Goal: Task Accomplishment & Management: Use online tool/utility

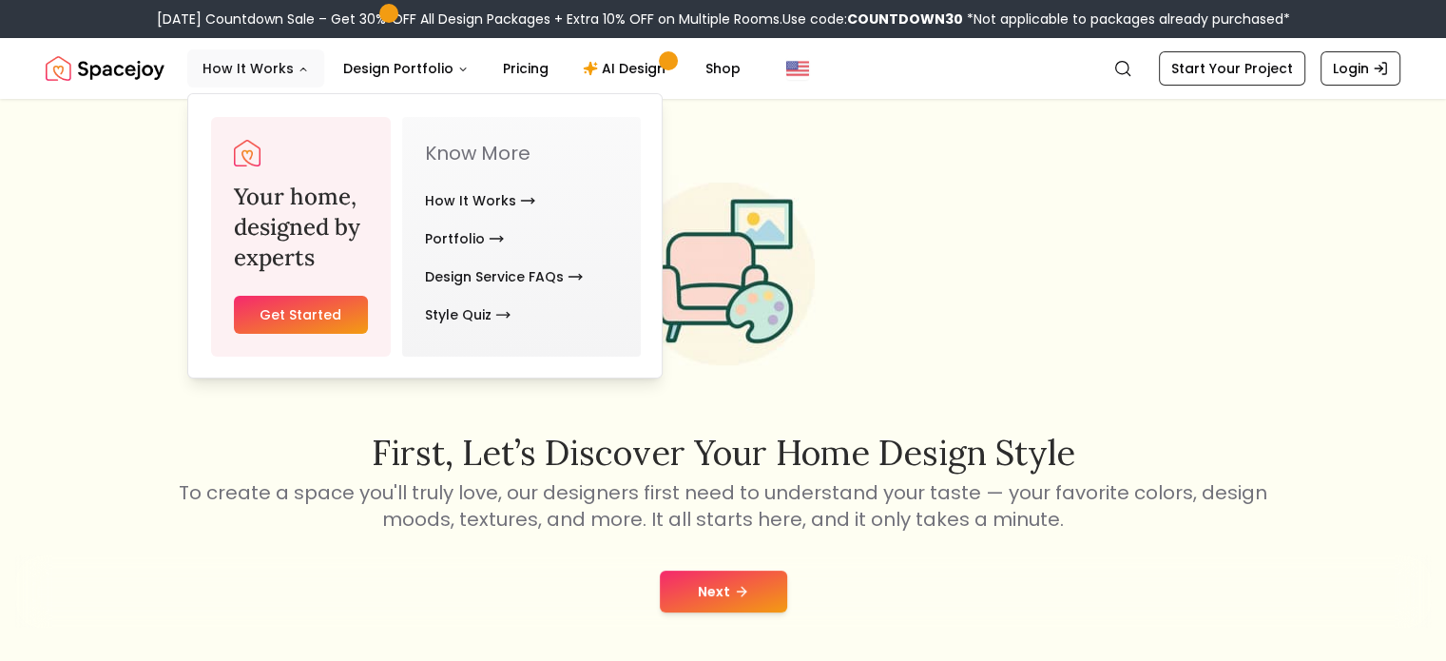
click at [281, 68] on button "How It Works" at bounding box center [255, 68] width 137 height 38
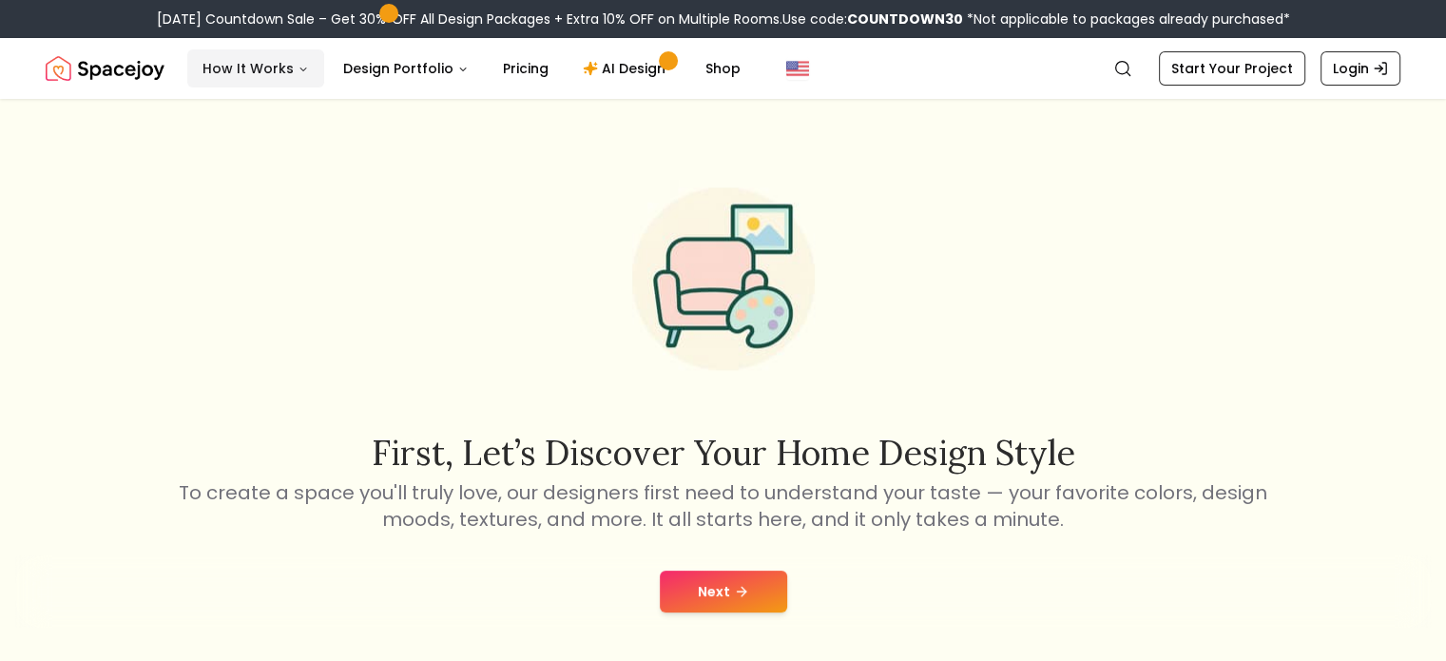
click at [287, 71] on button "How It Works" at bounding box center [255, 68] width 137 height 38
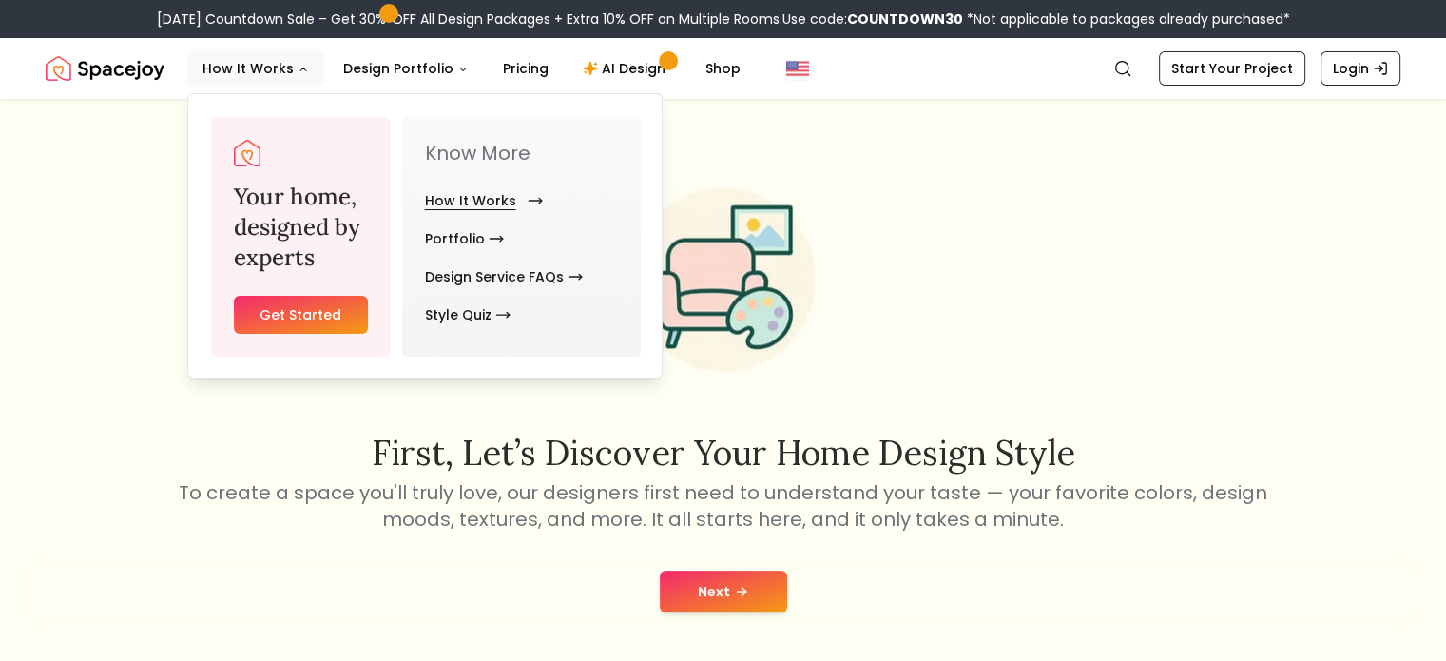
click at [468, 197] on link "How It Works" at bounding box center [480, 201] width 110 height 38
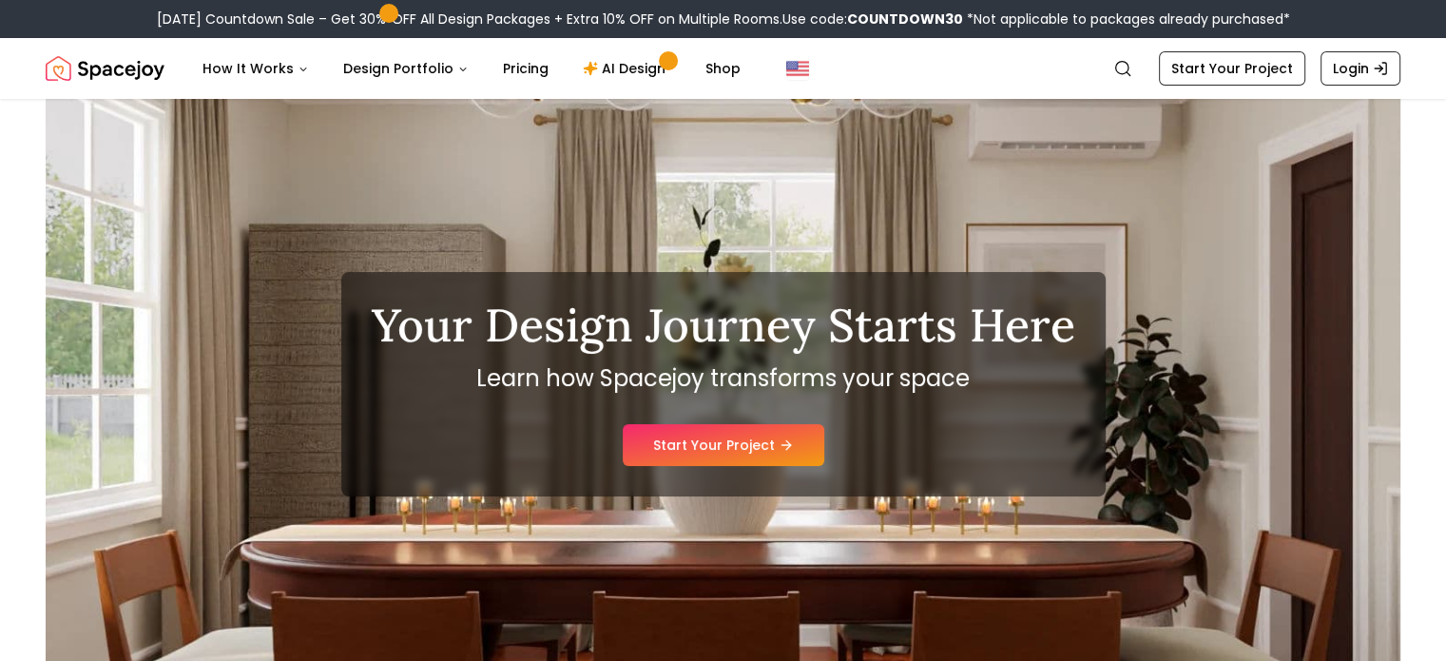
click at [302, 451] on div "Your Design Journey Starts Here Learn how Spacejoy transforms your space Start …" at bounding box center [723, 384] width 1354 height 570
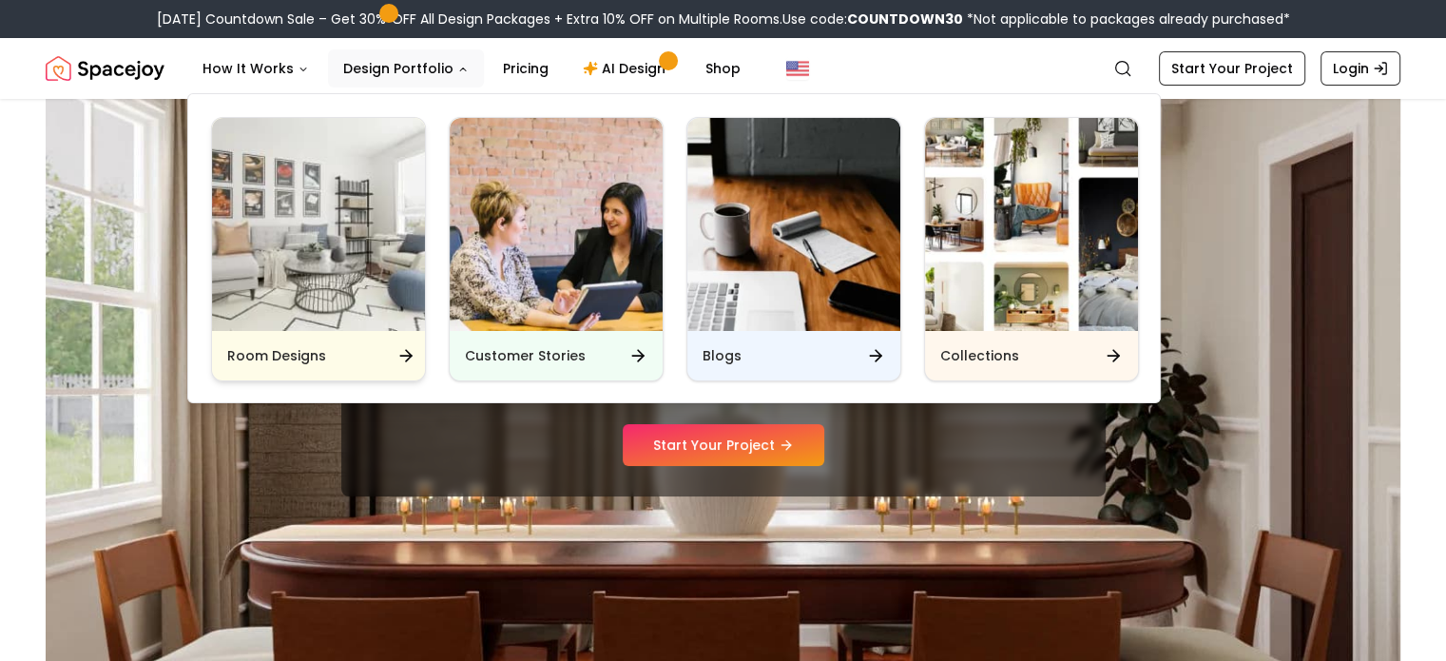
click at [385, 210] on img "Main" at bounding box center [318, 224] width 213 height 213
click at [377, 360] on div "Room Designs" at bounding box center [318, 355] width 213 height 49
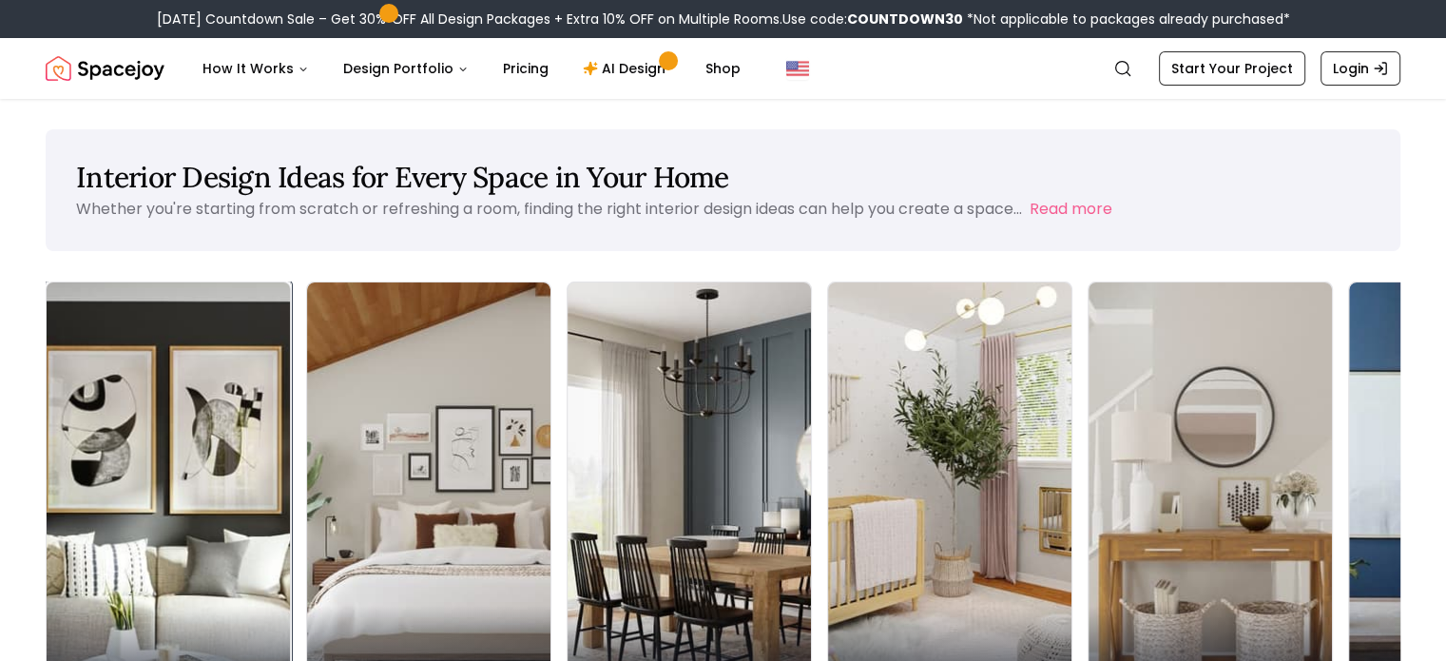
click at [165, 387] on img at bounding box center [169, 497] width 256 height 451
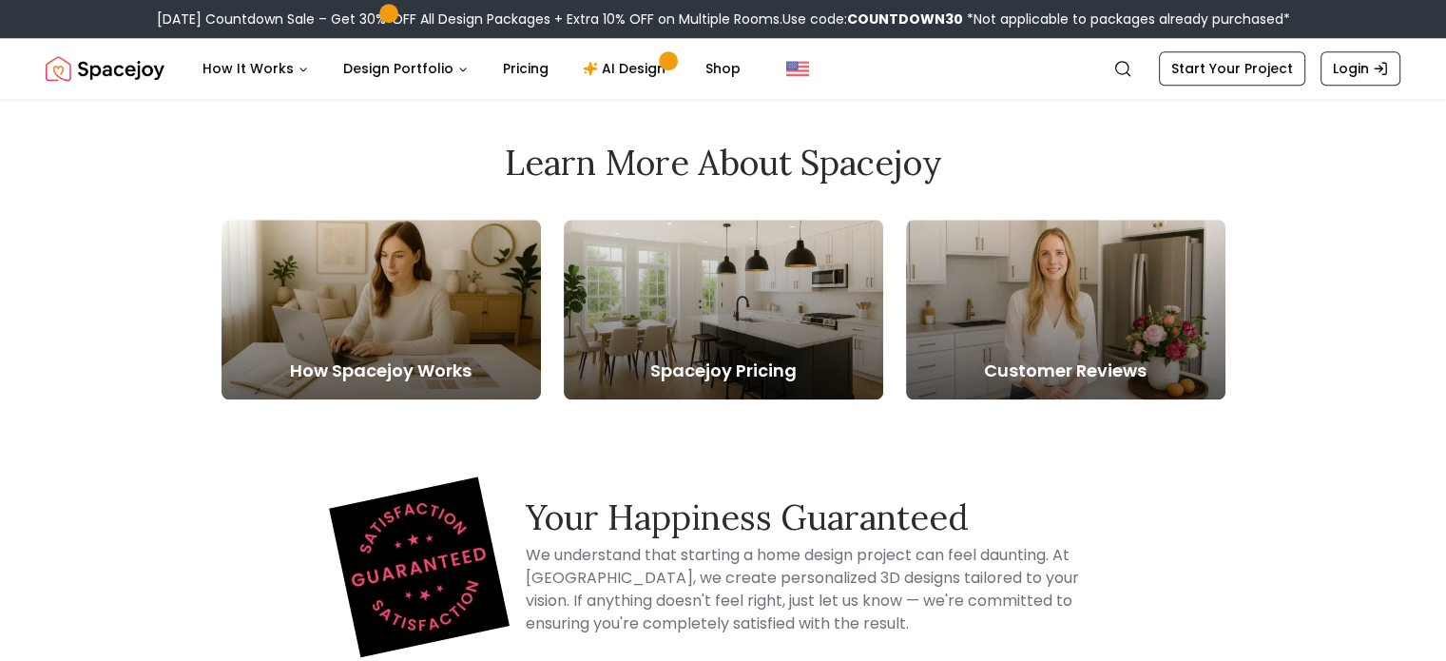
scroll to position [1806, 0]
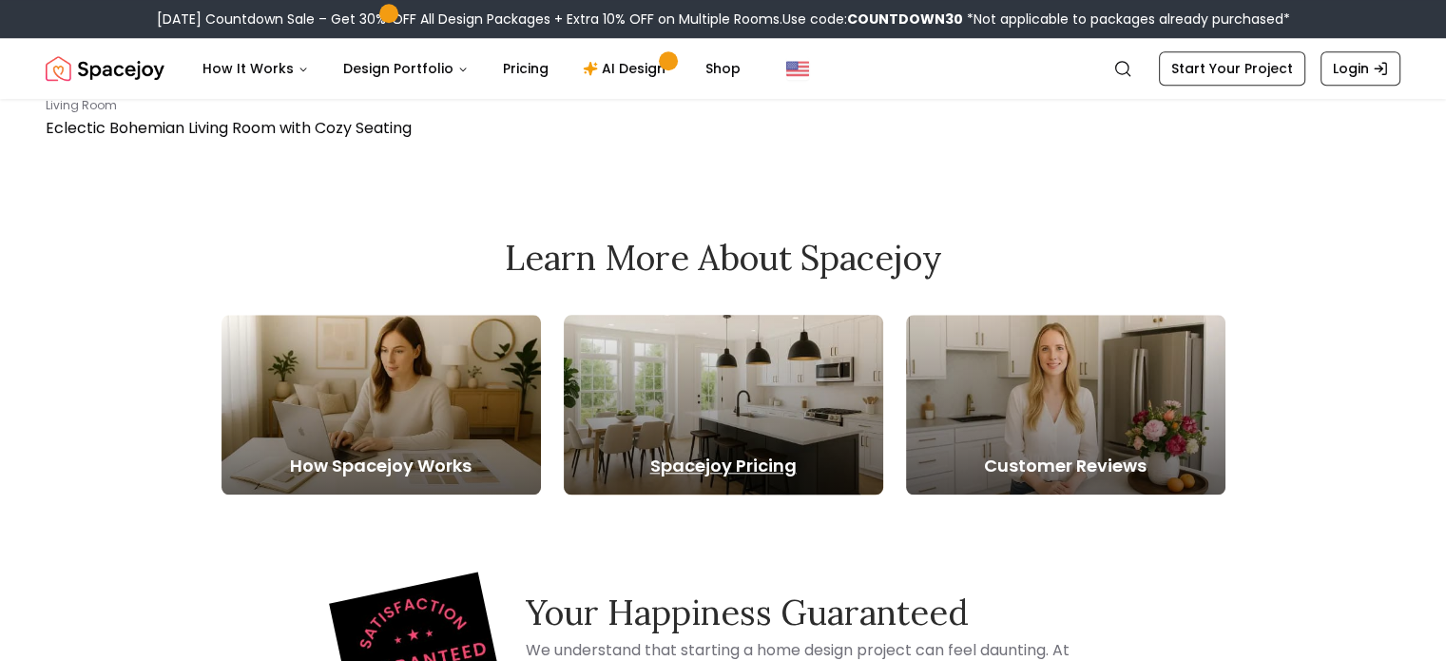
click at [698, 412] on div at bounding box center [723, 405] width 319 height 180
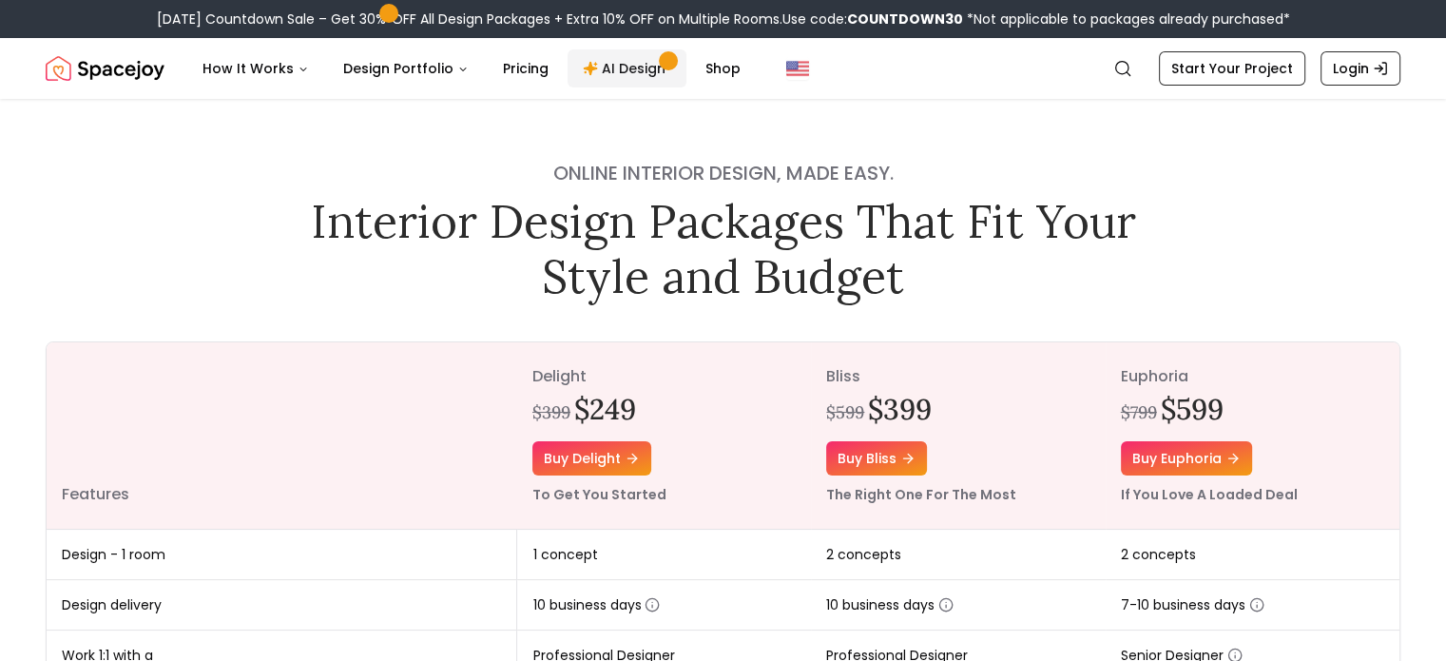
click at [624, 72] on link "AI Design" at bounding box center [626, 68] width 119 height 38
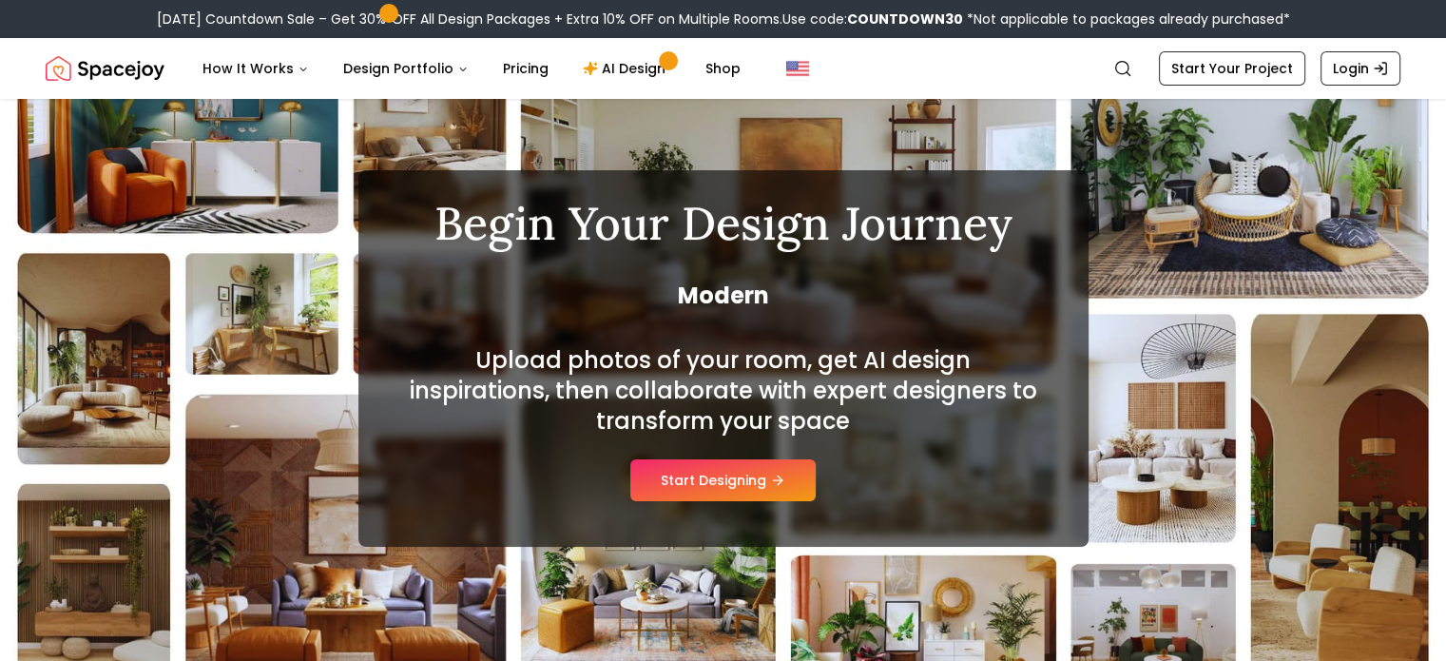
scroll to position [190, 0]
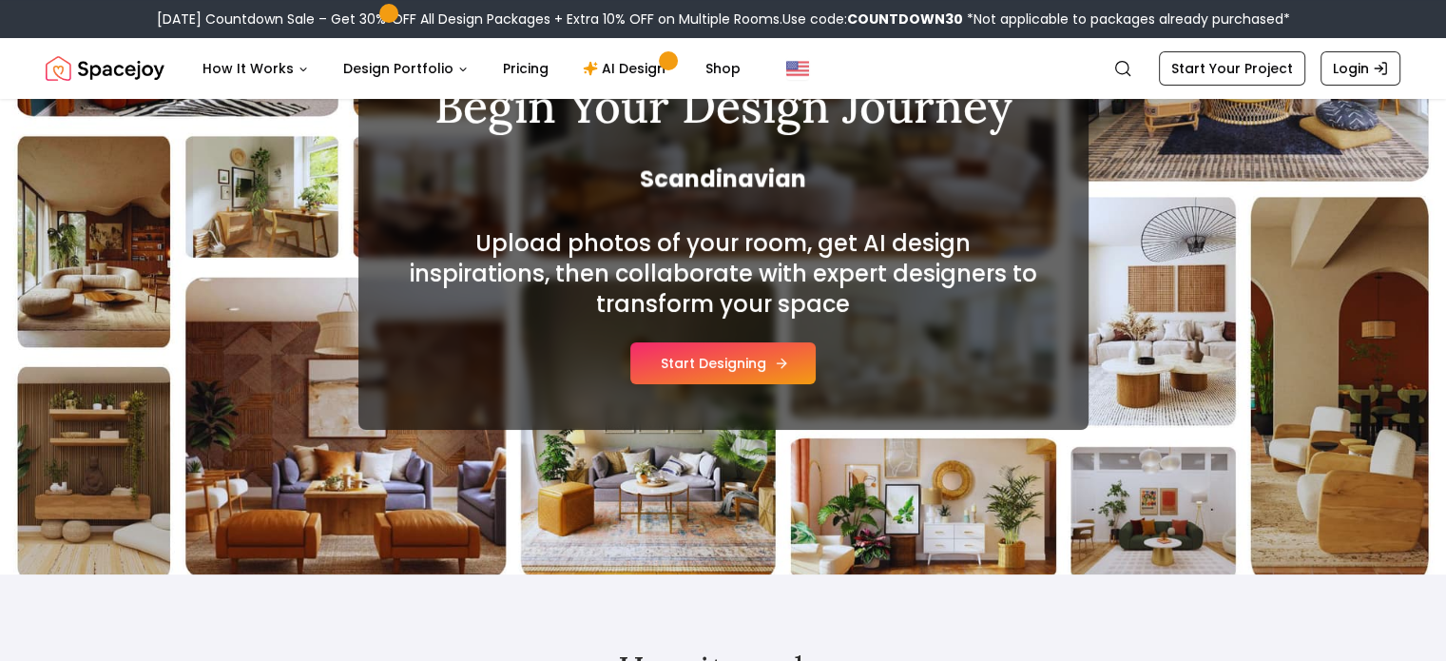
click at [771, 364] on button "Start Designing" at bounding box center [722, 363] width 185 height 42
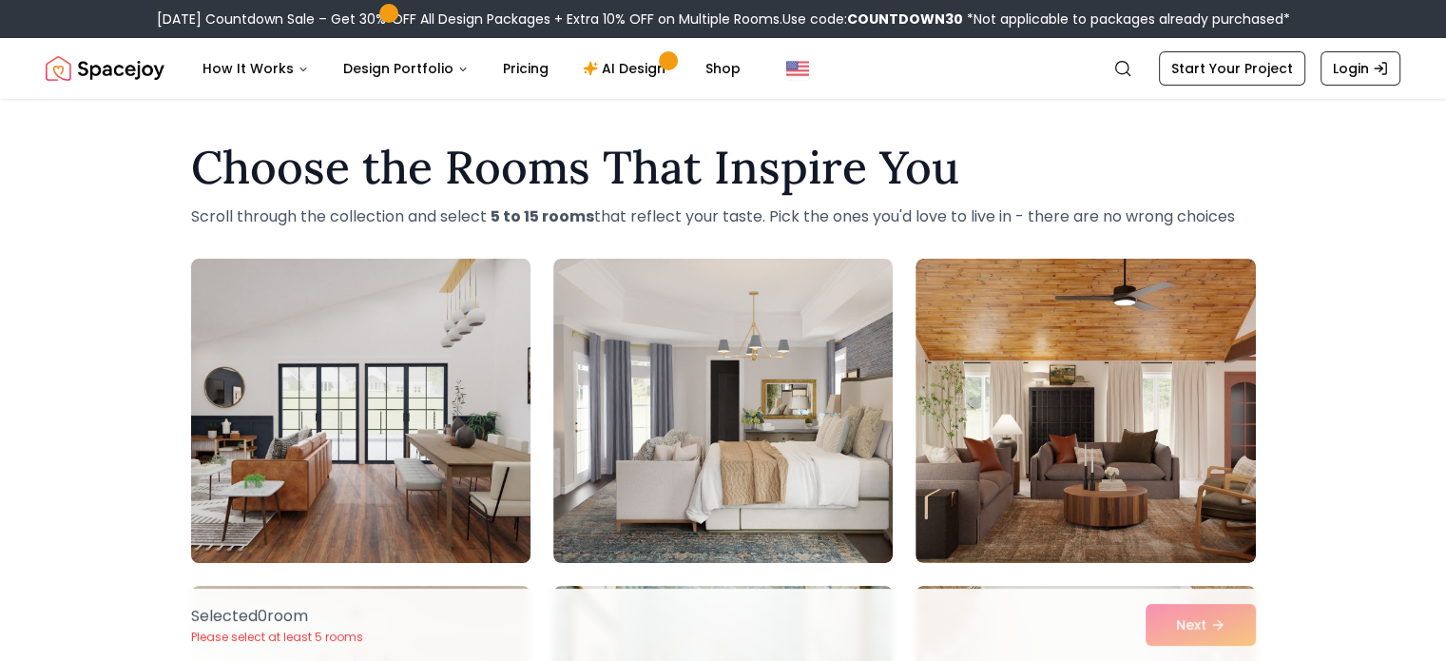
click at [392, 374] on img at bounding box center [360, 410] width 356 height 319
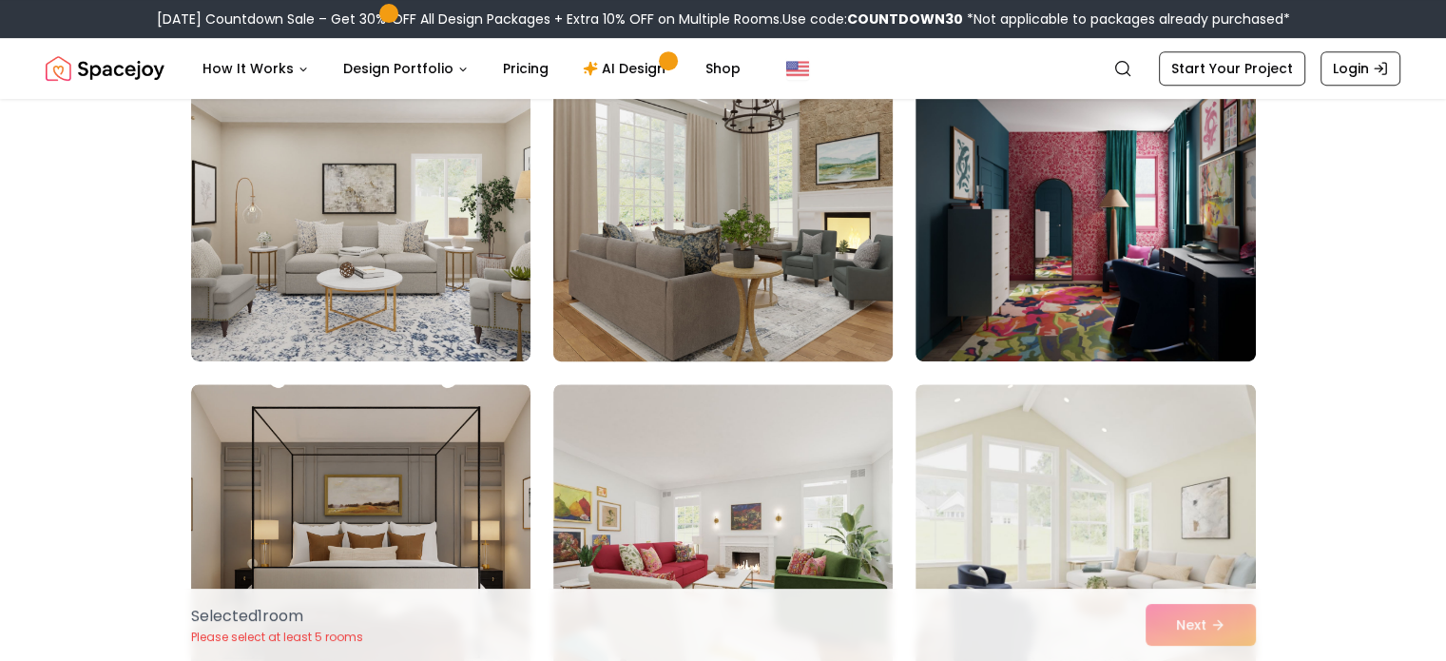
scroll to position [665, 0]
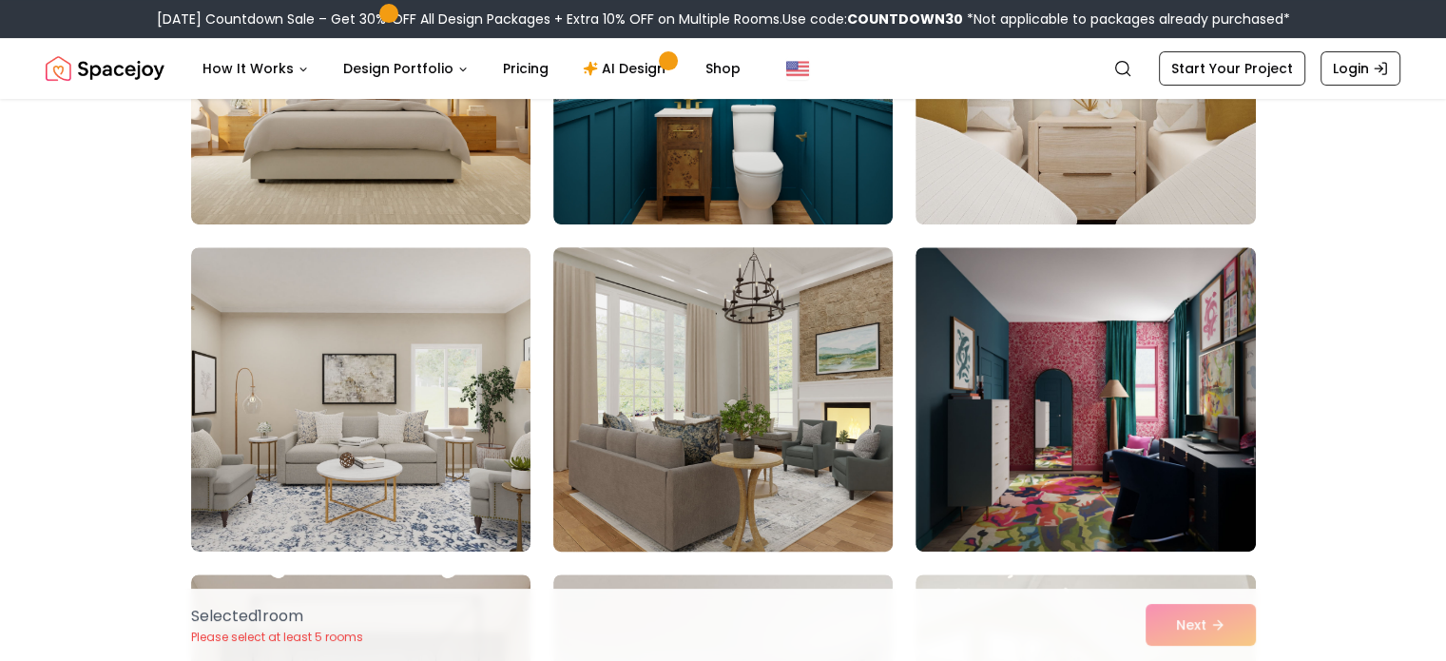
click at [635, 297] on img at bounding box center [723, 399] width 356 height 319
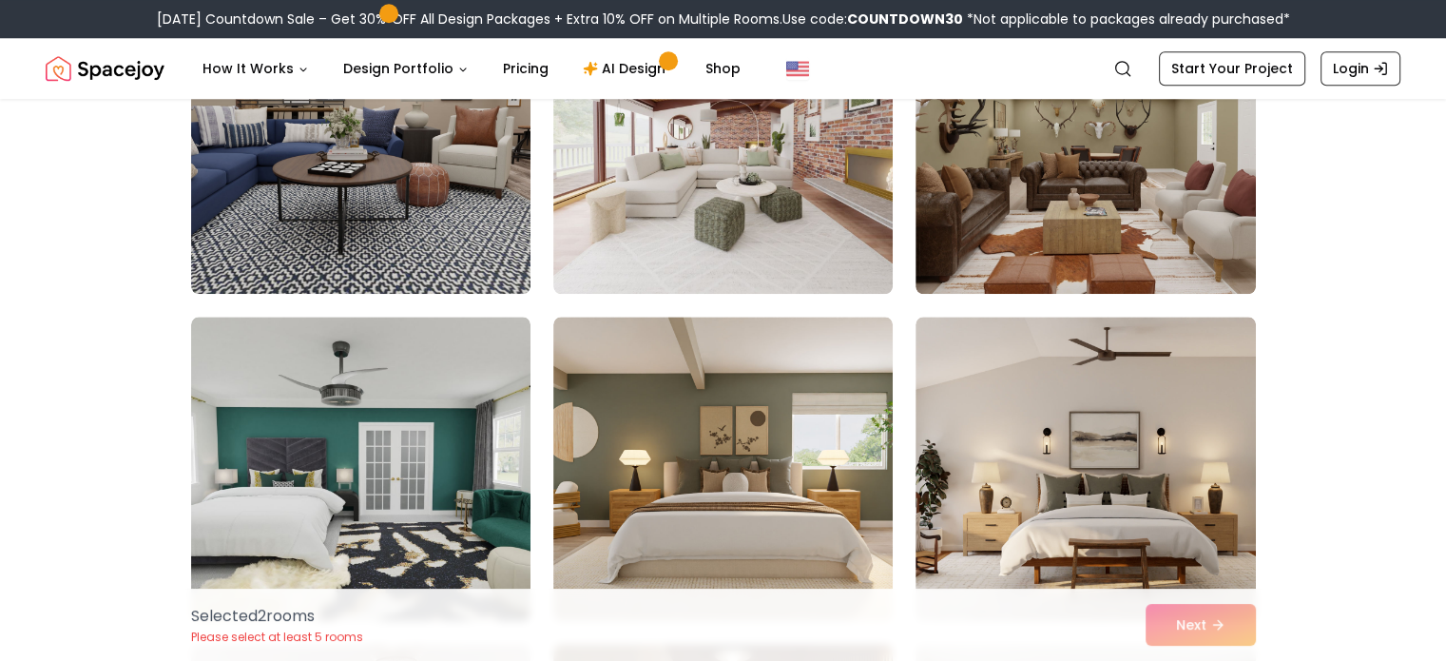
scroll to position [1996, 0]
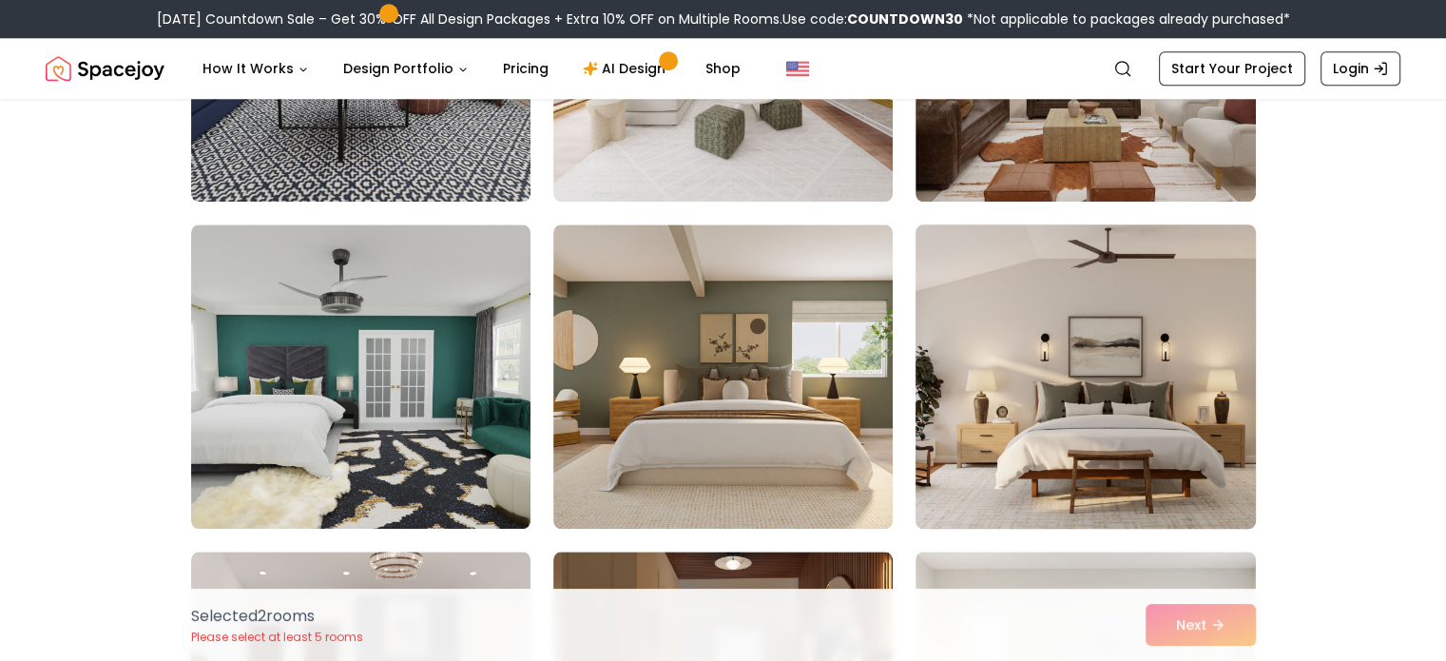
click at [1016, 353] on img at bounding box center [1085, 376] width 356 height 319
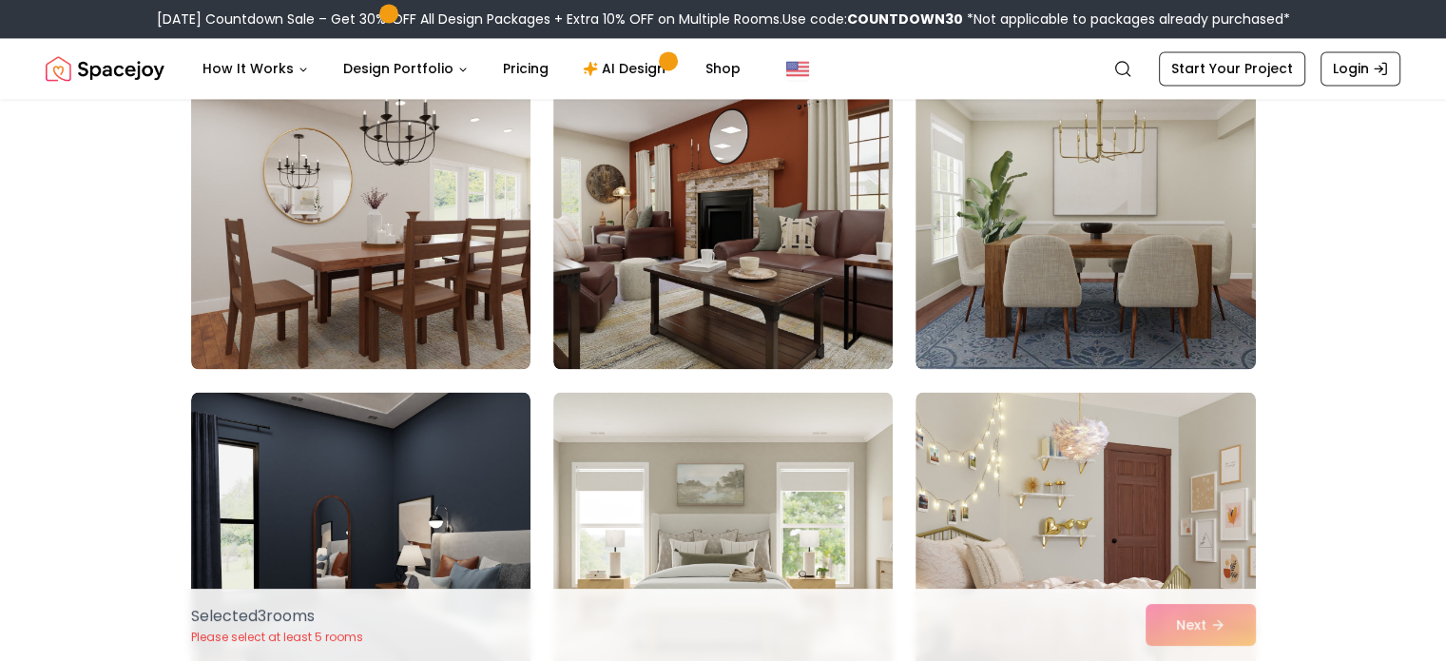
scroll to position [3422, 0]
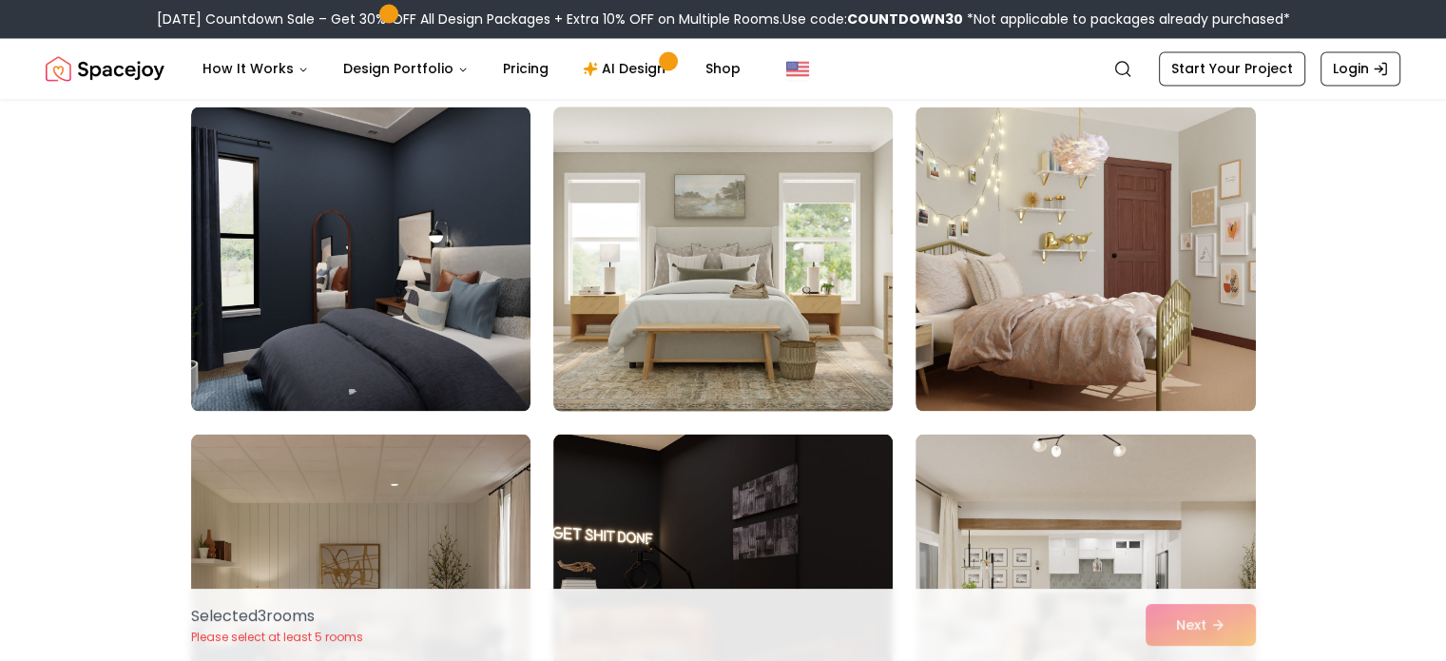
click at [835, 256] on img at bounding box center [723, 258] width 356 height 319
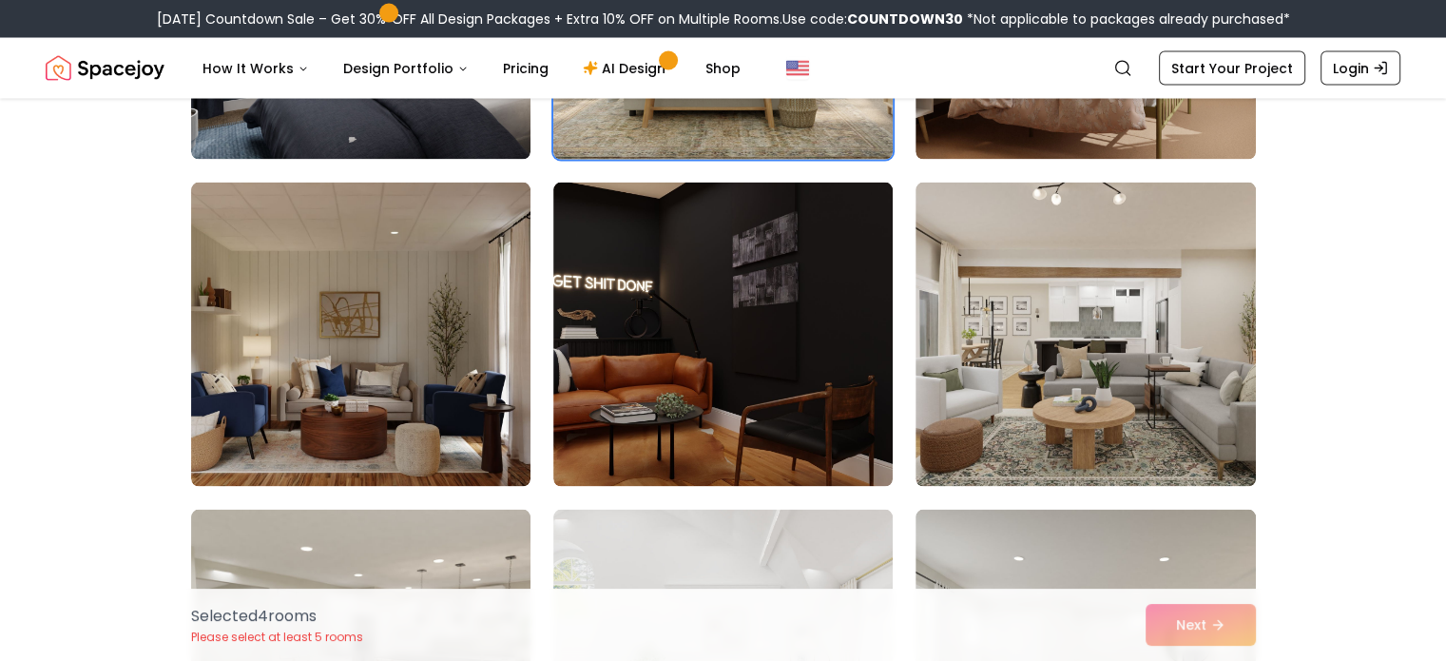
scroll to position [3707, 0]
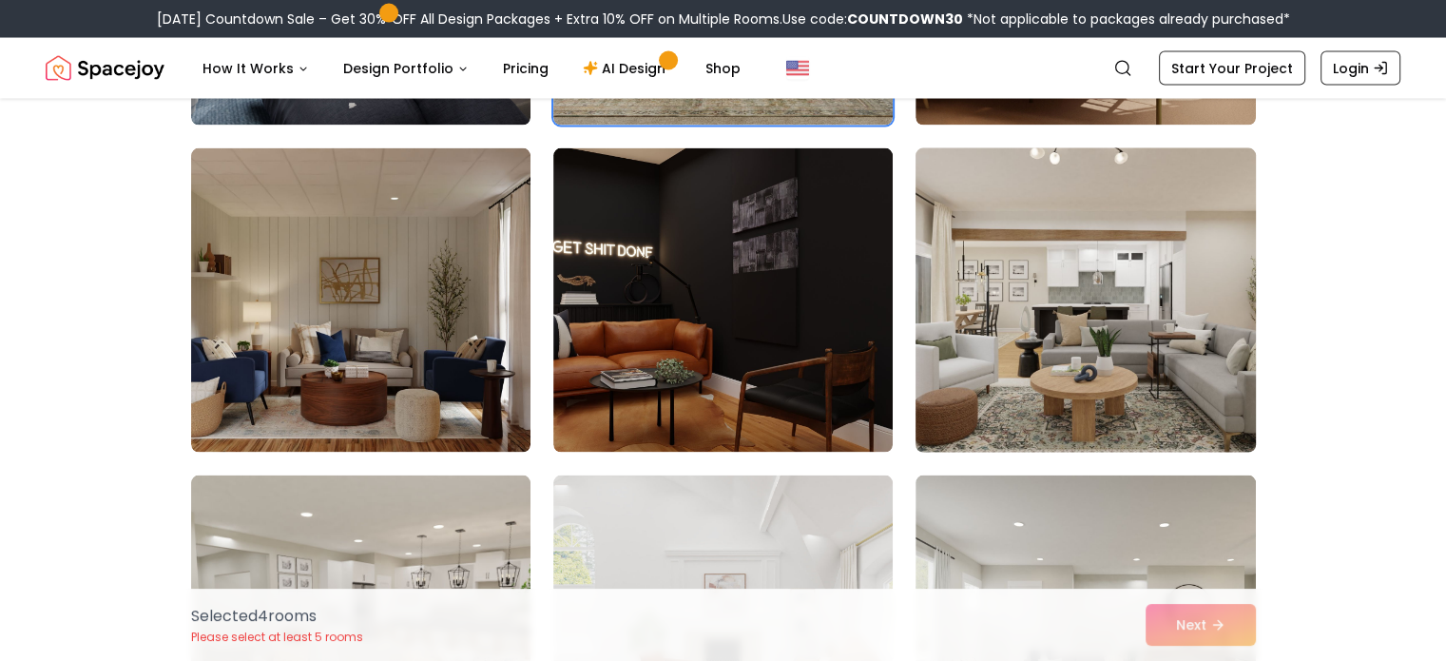
click at [1031, 311] on img at bounding box center [1085, 300] width 356 height 319
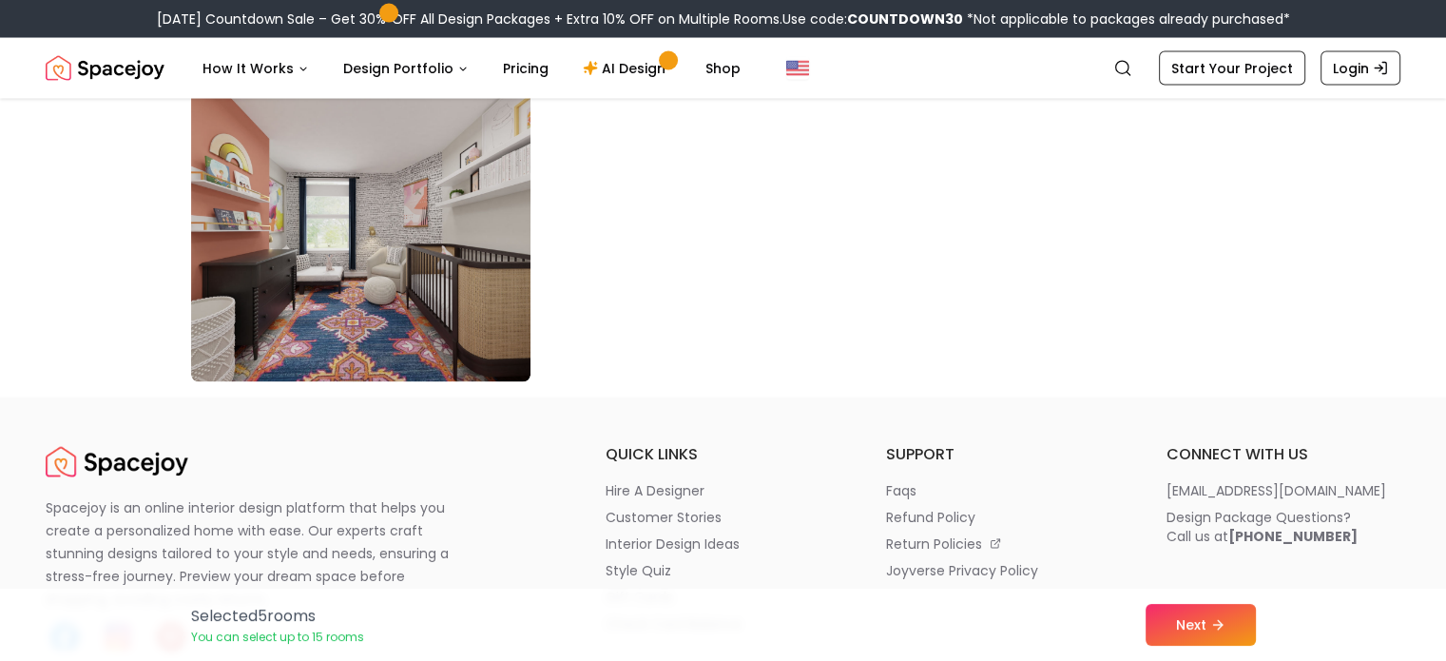
scroll to position [11025, 0]
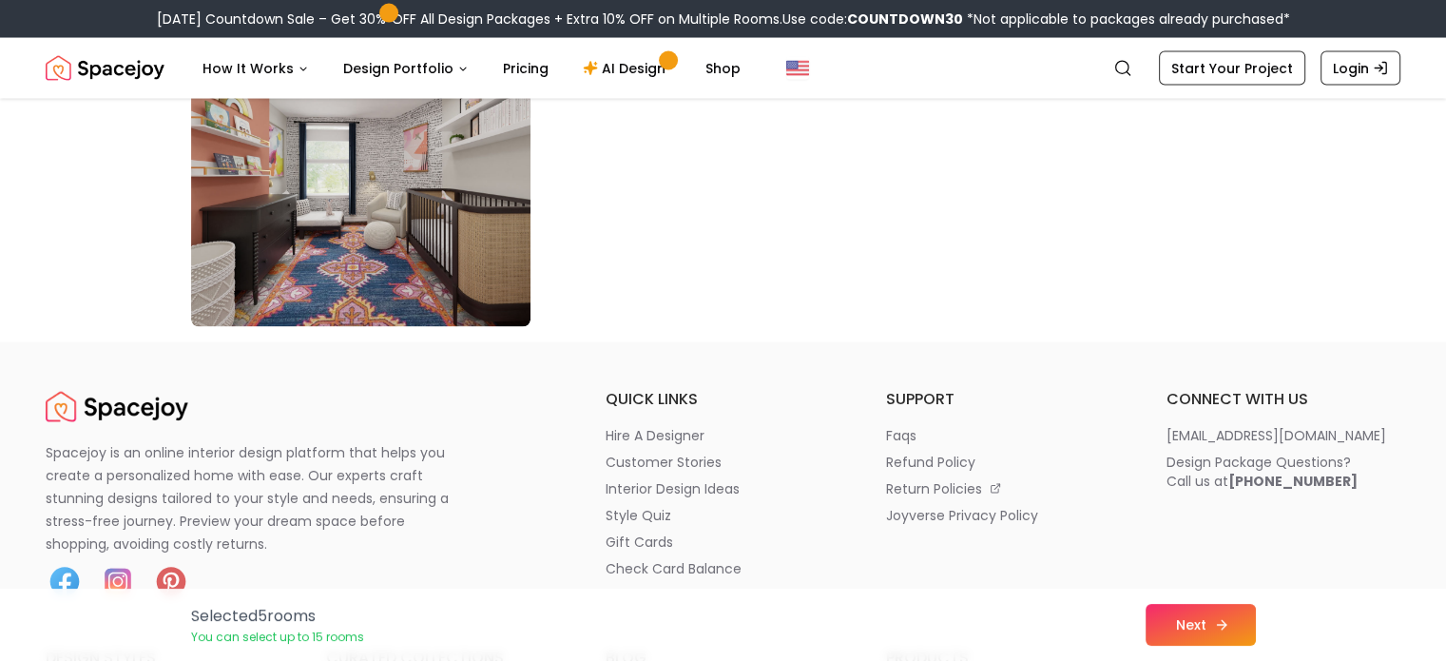
click at [1180, 624] on button "Next" at bounding box center [1200, 625] width 110 height 42
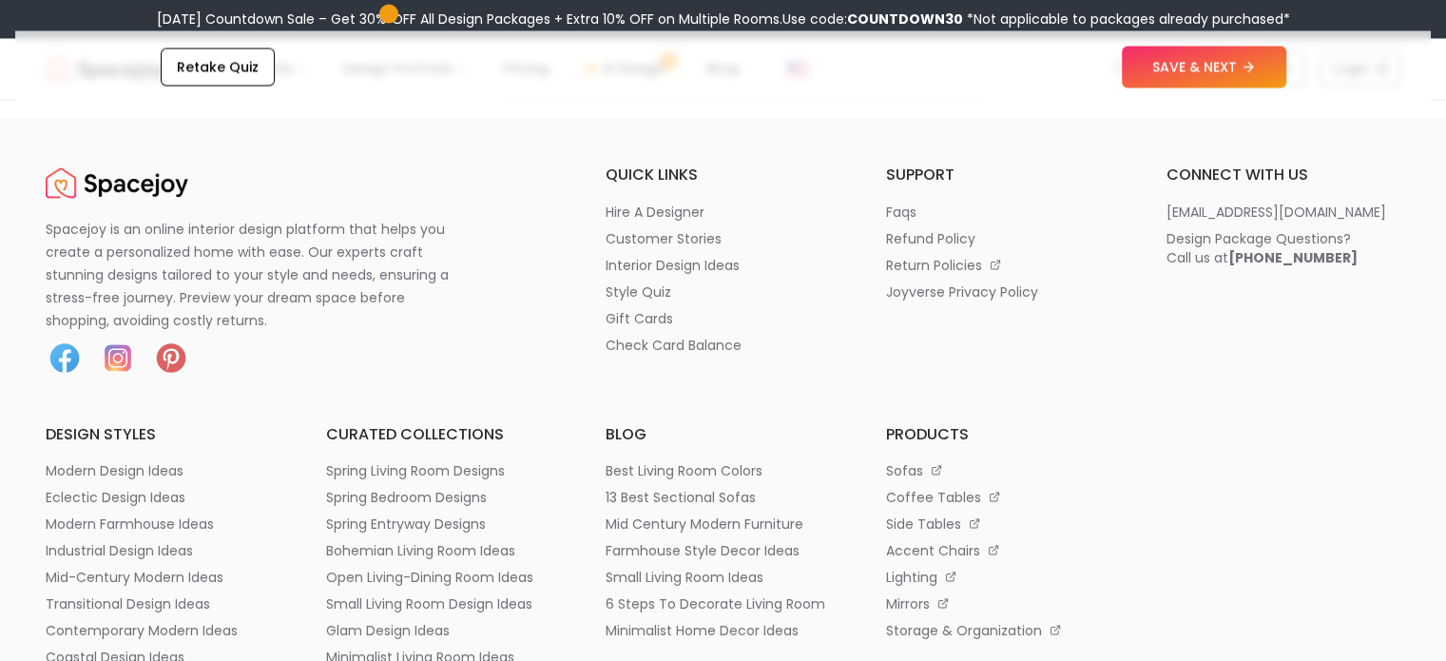
scroll to position [2946, 0]
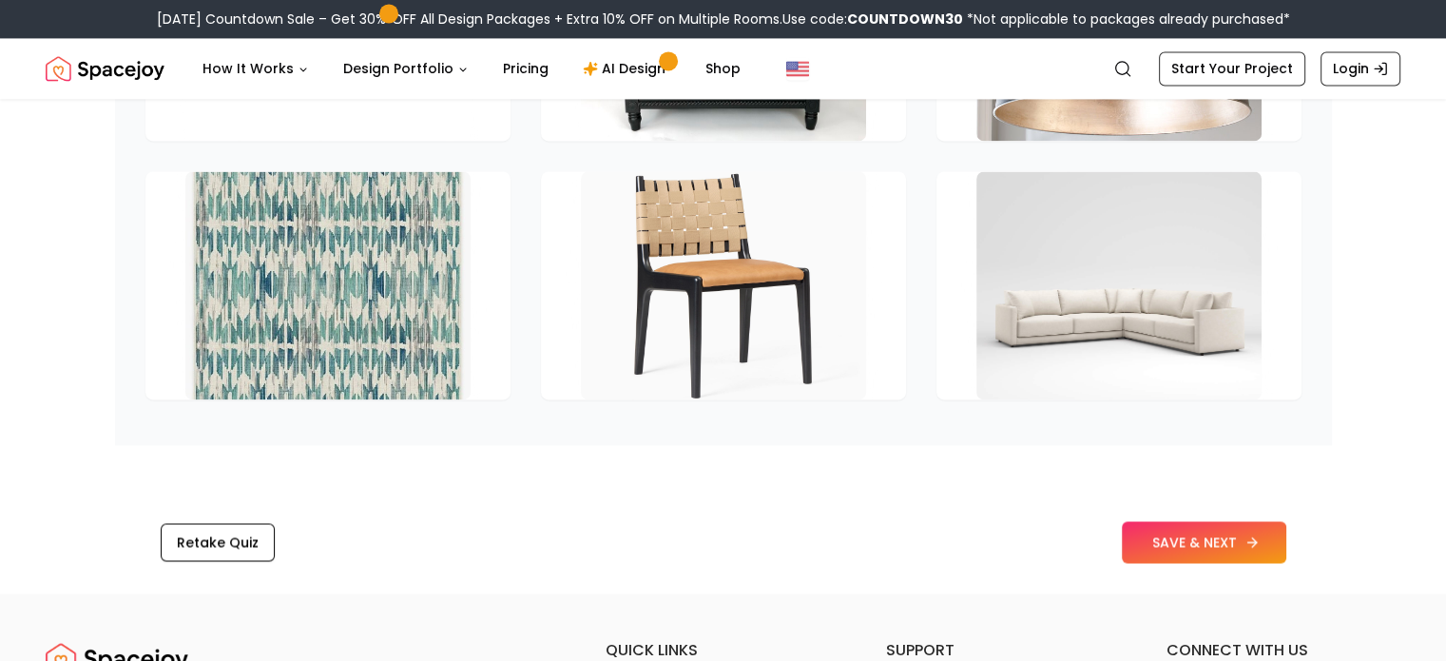
click at [1149, 543] on button "SAVE & NEXT" at bounding box center [1204, 542] width 164 height 42
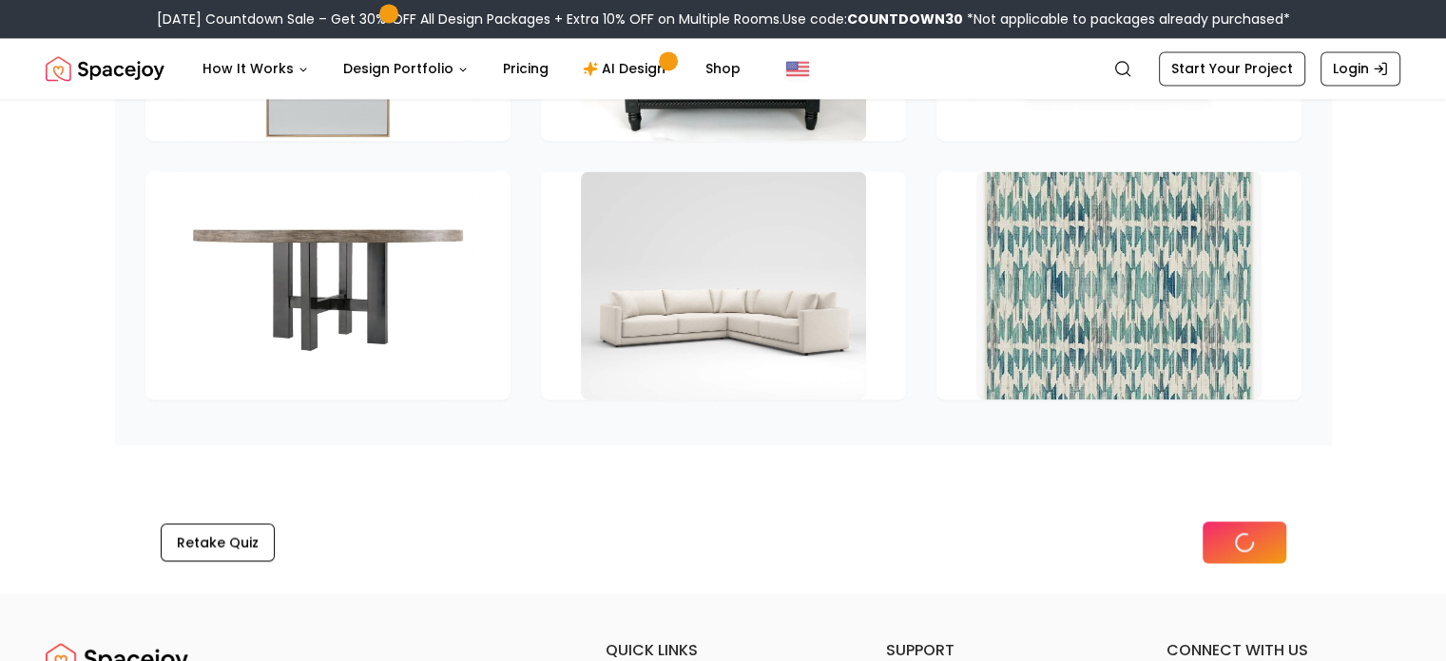
scroll to position [2688, 0]
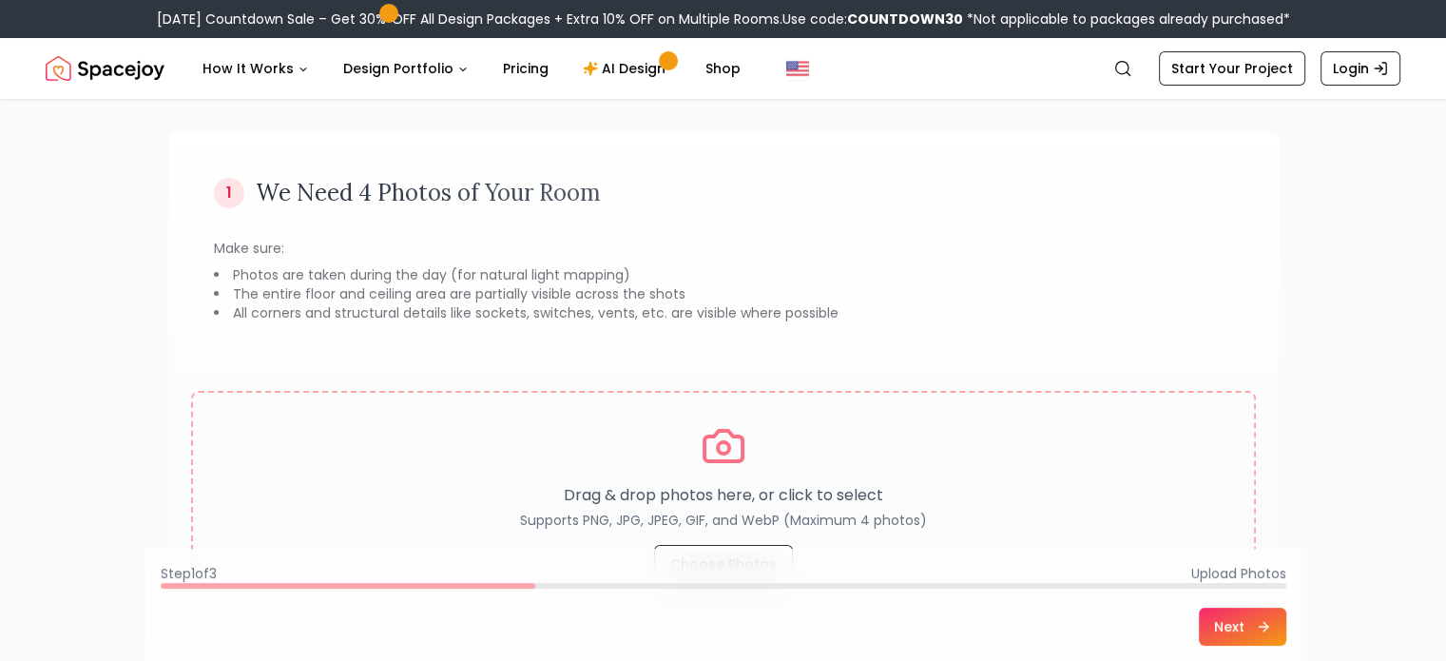
scroll to position [285, 0]
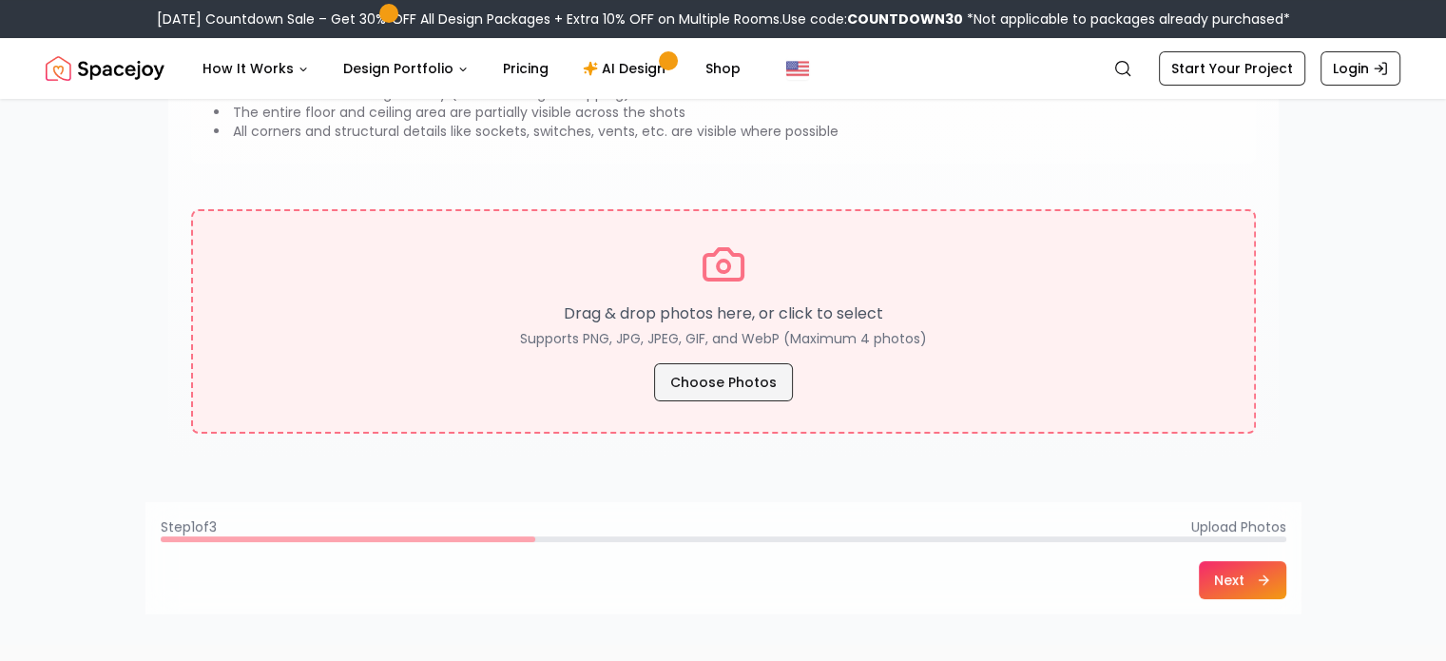
click at [724, 379] on button "Choose Photos" at bounding box center [723, 382] width 139 height 38
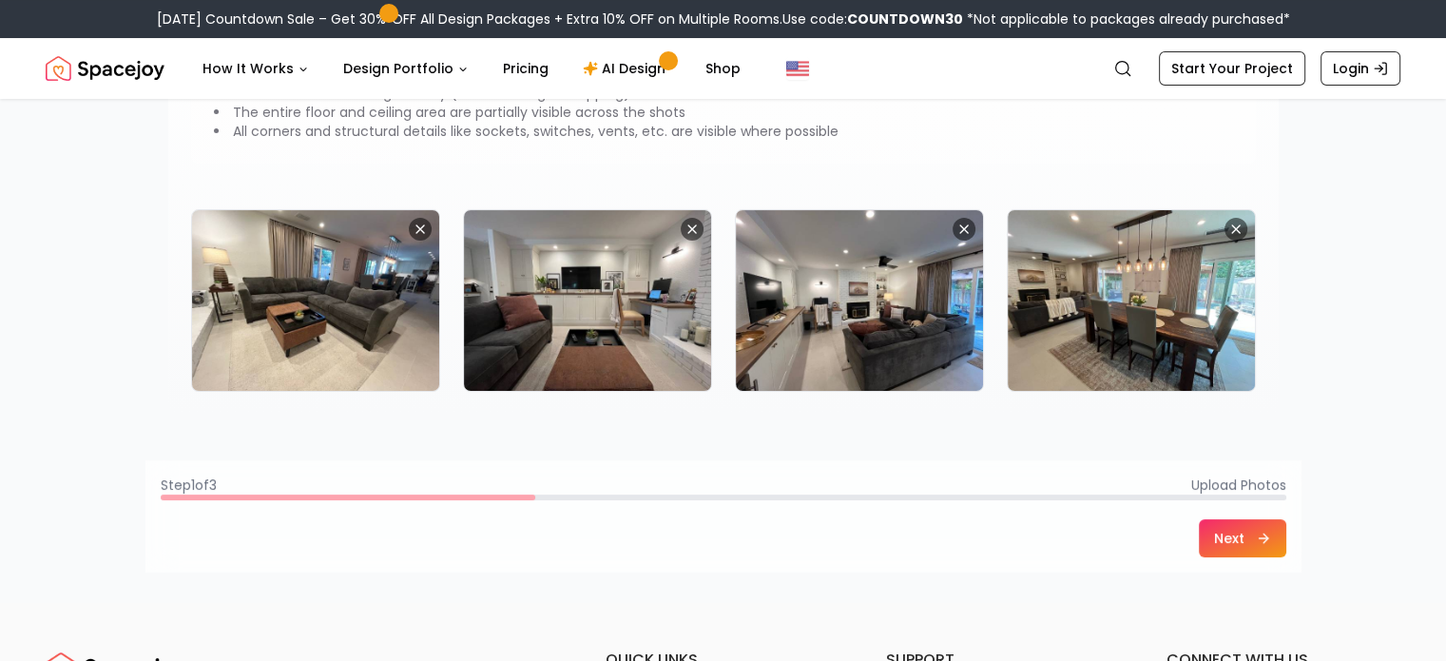
click at [1232, 533] on button "Next" at bounding box center [1242, 538] width 87 height 38
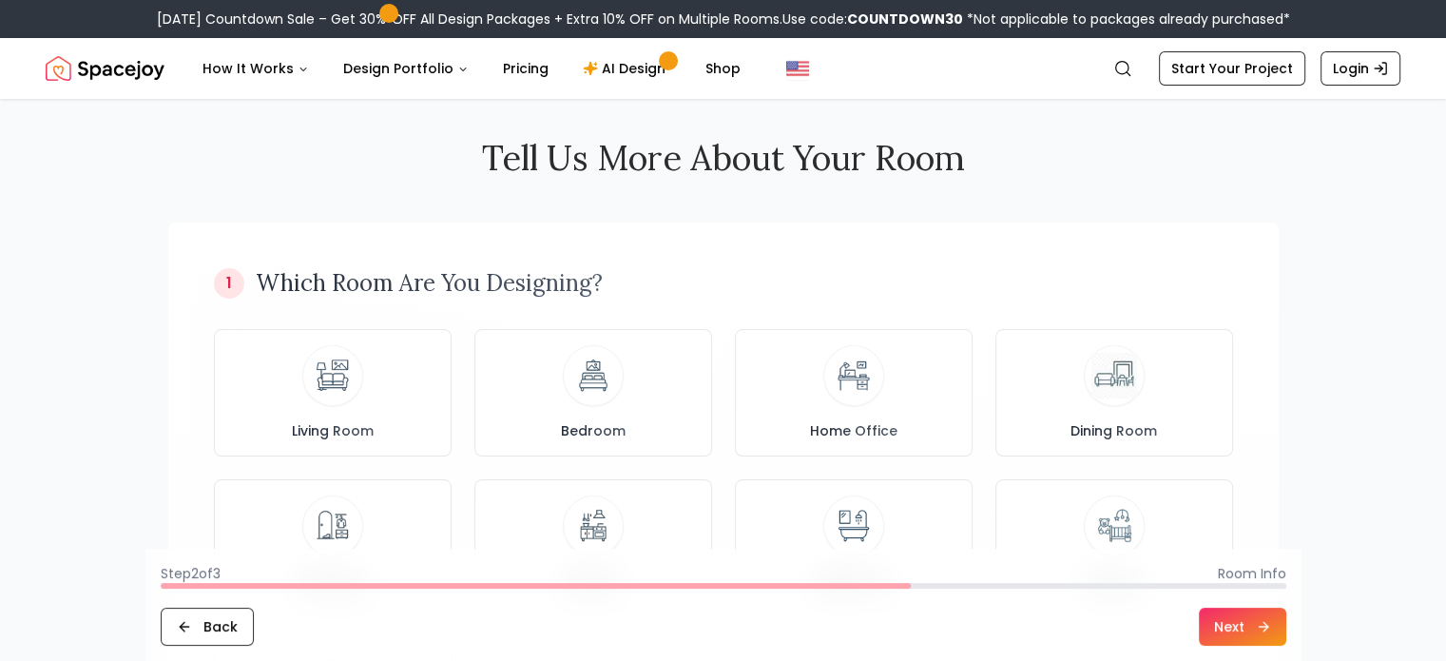
scroll to position [0, 0]
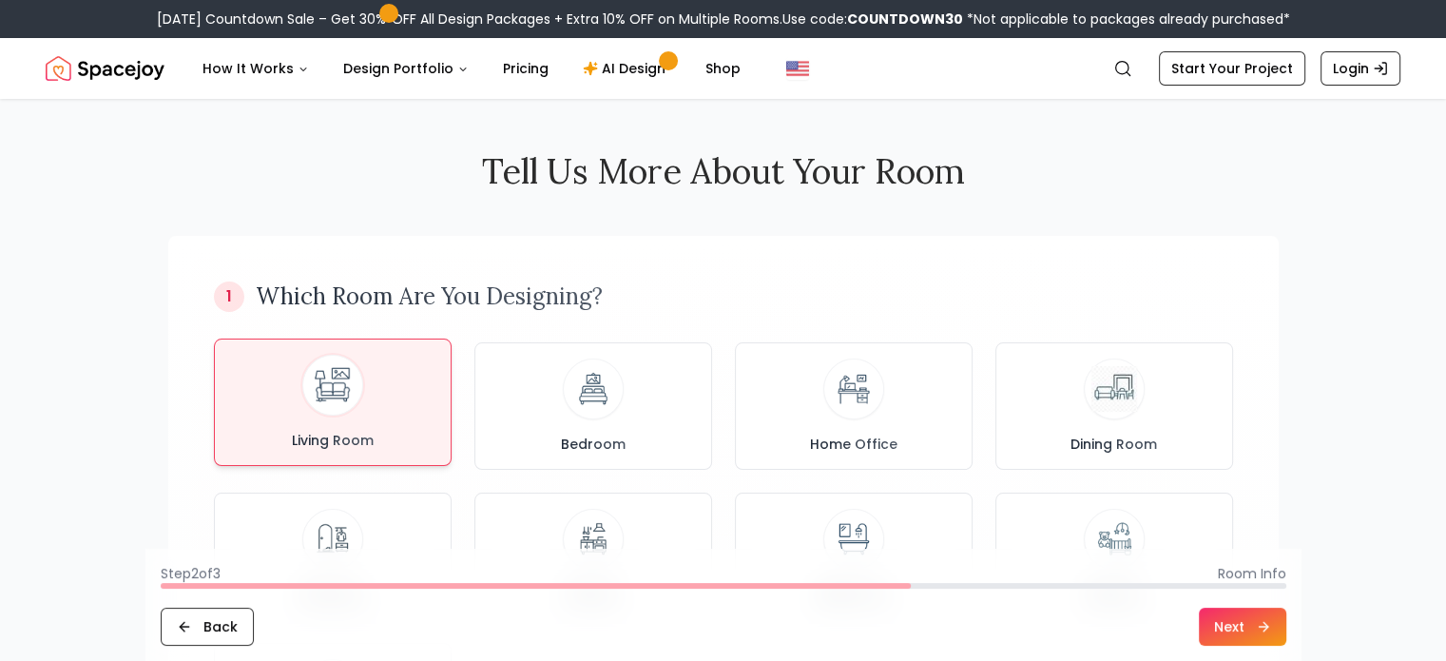
click at [426, 355] on div "Living Room" at bounding box center [332, 402] width 205 height 95
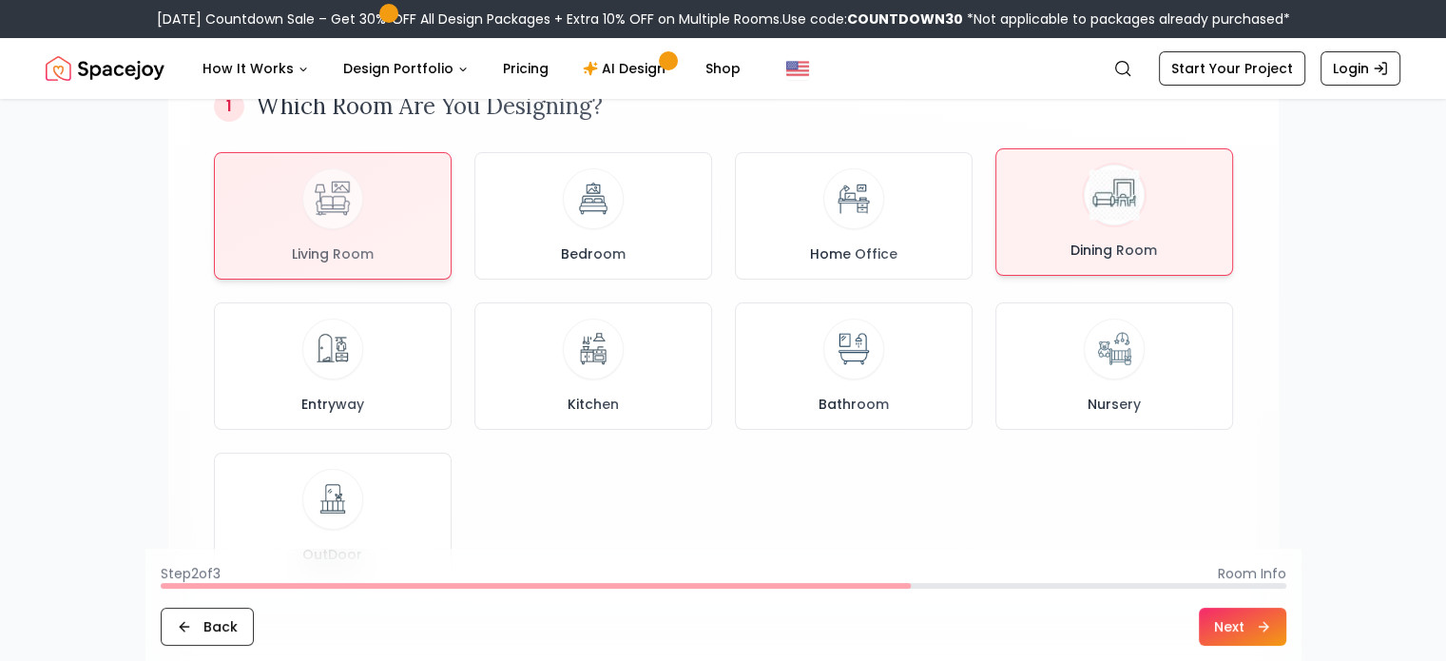
click at [1115, 231] on div "Dining Room" at bounding box center [1113, 211] width 205 height 95
click at [317, 235] on div "Living Room" at bounding box center [332, 211] width 205 height 95
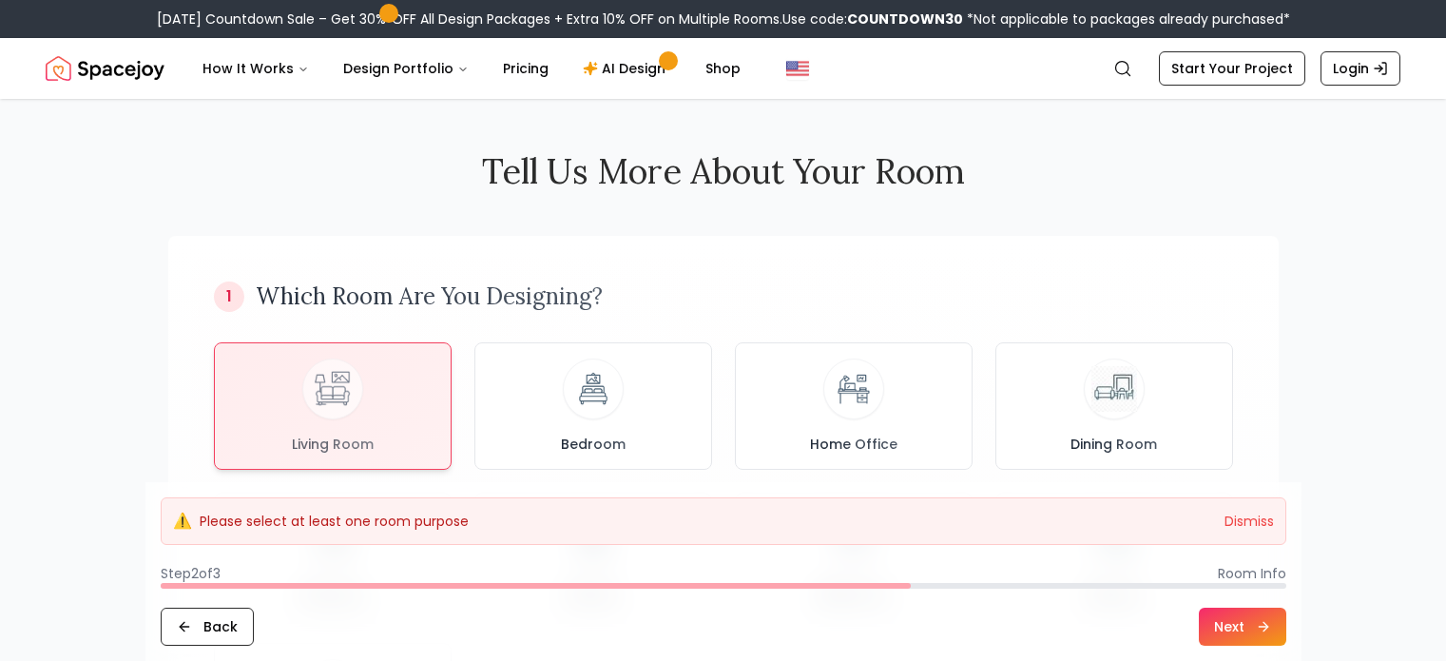
scroll to position [760, 0]
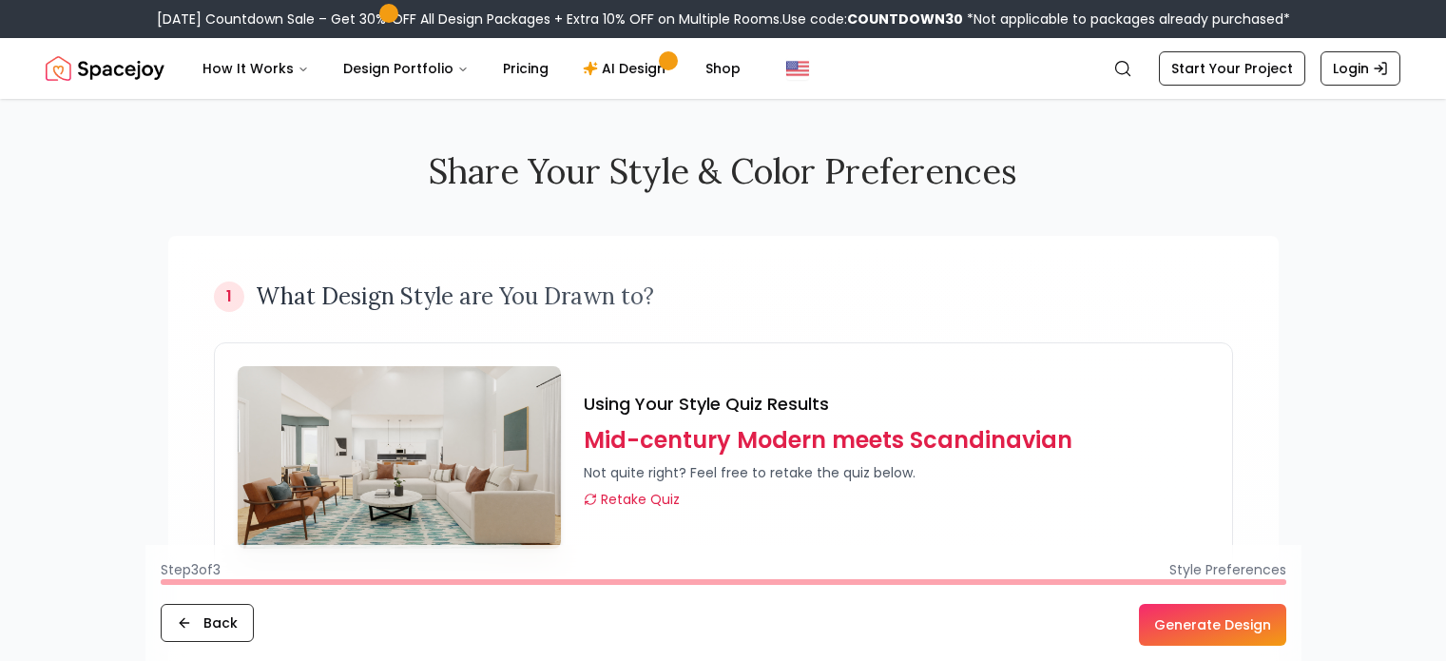
scroll to position [380, 0]
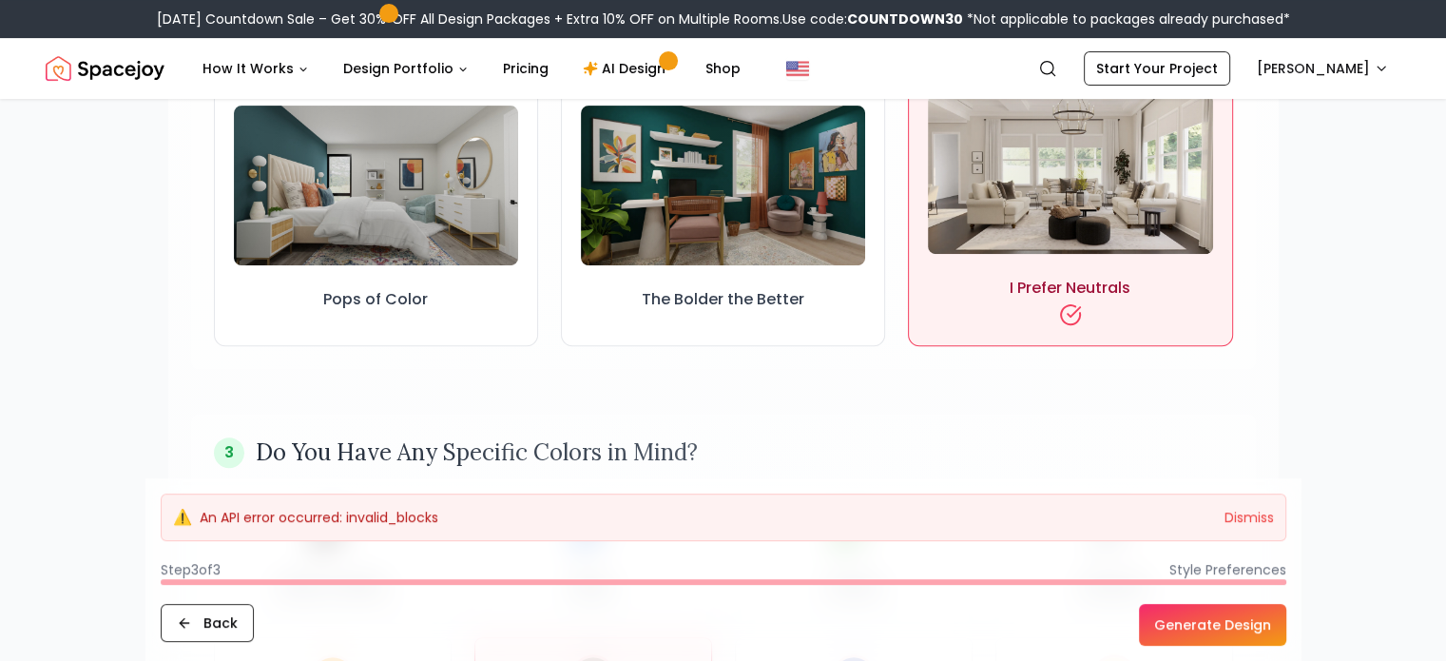
scroll to position [703, 0]
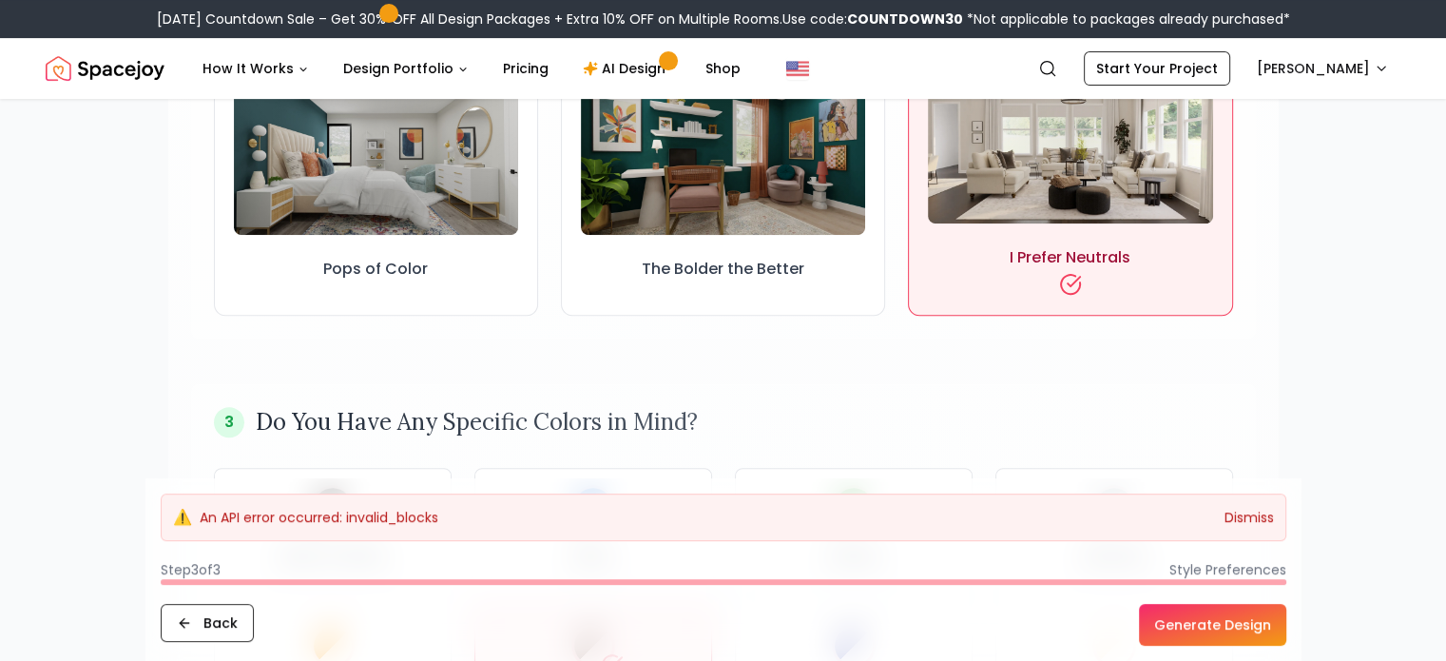
click at [1262, 524] on button "Dismiss" at bounding box center [1248, 517] width 49 height 19
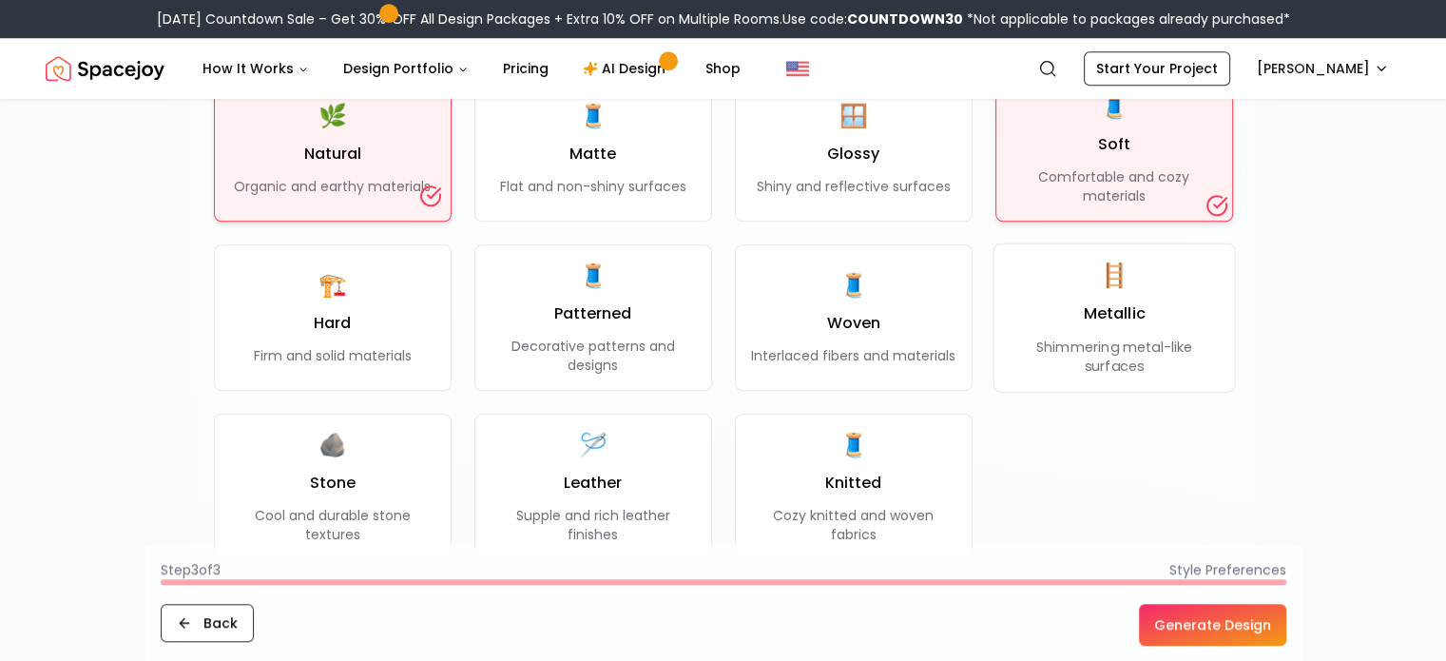
scroll to position [1654, 0]
click at [1218, 630] on button "Generate Design" at bounding box center [1212, 625] width 147 height 42
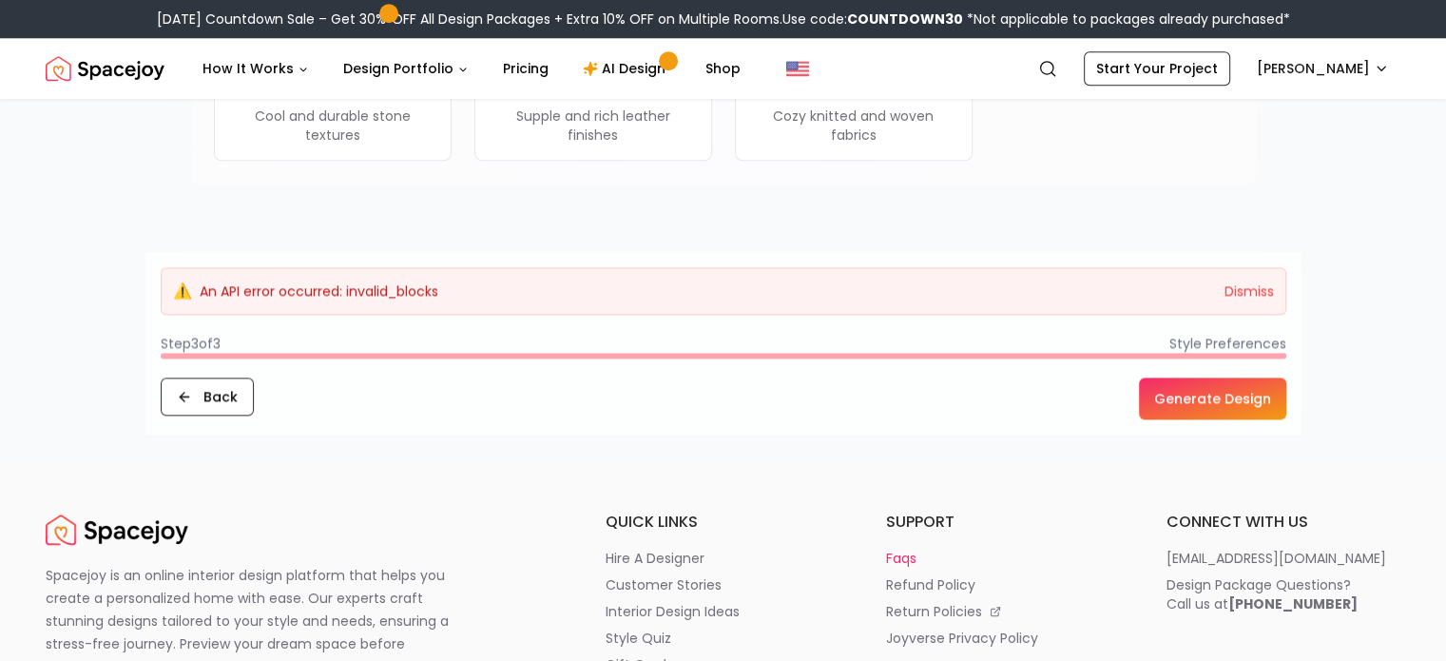
scroll to position [1939, 0]
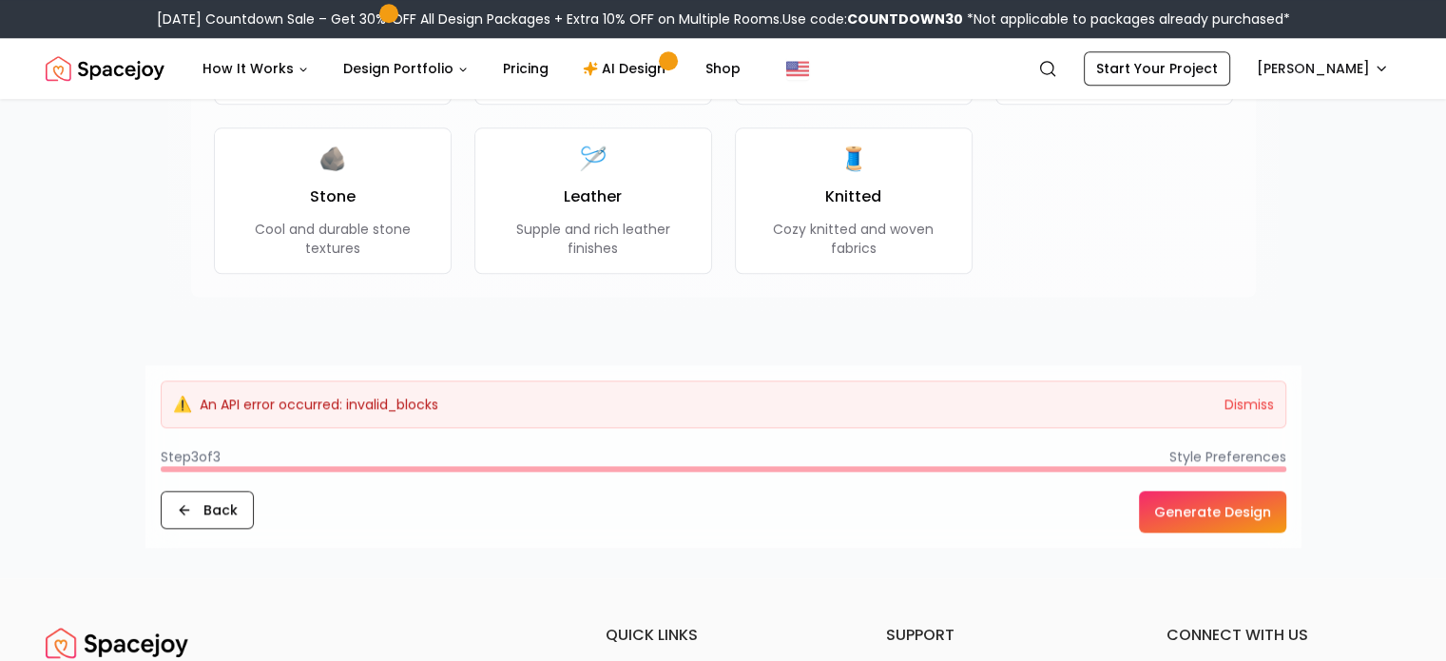
click at [1232, 402] on button "Dismiss" at bounding box center [1248, 403] width 49 height 19
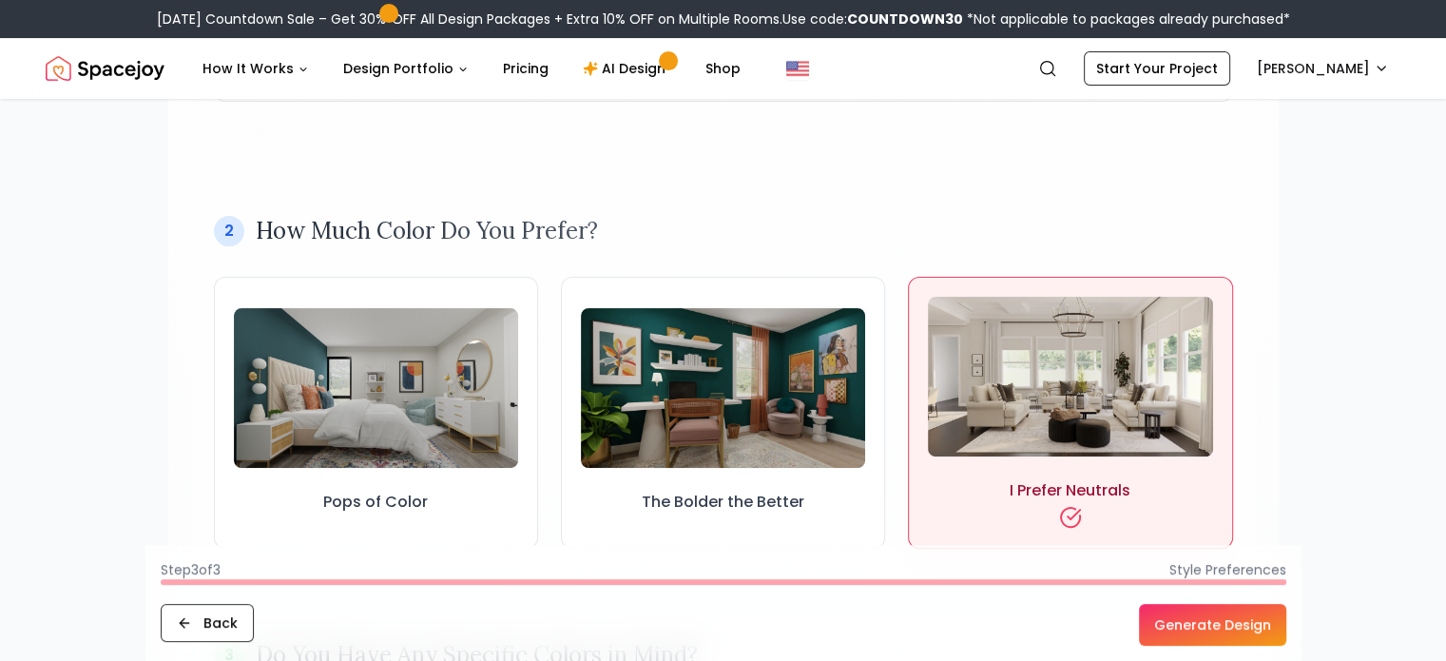
scroll to position [475, 0]
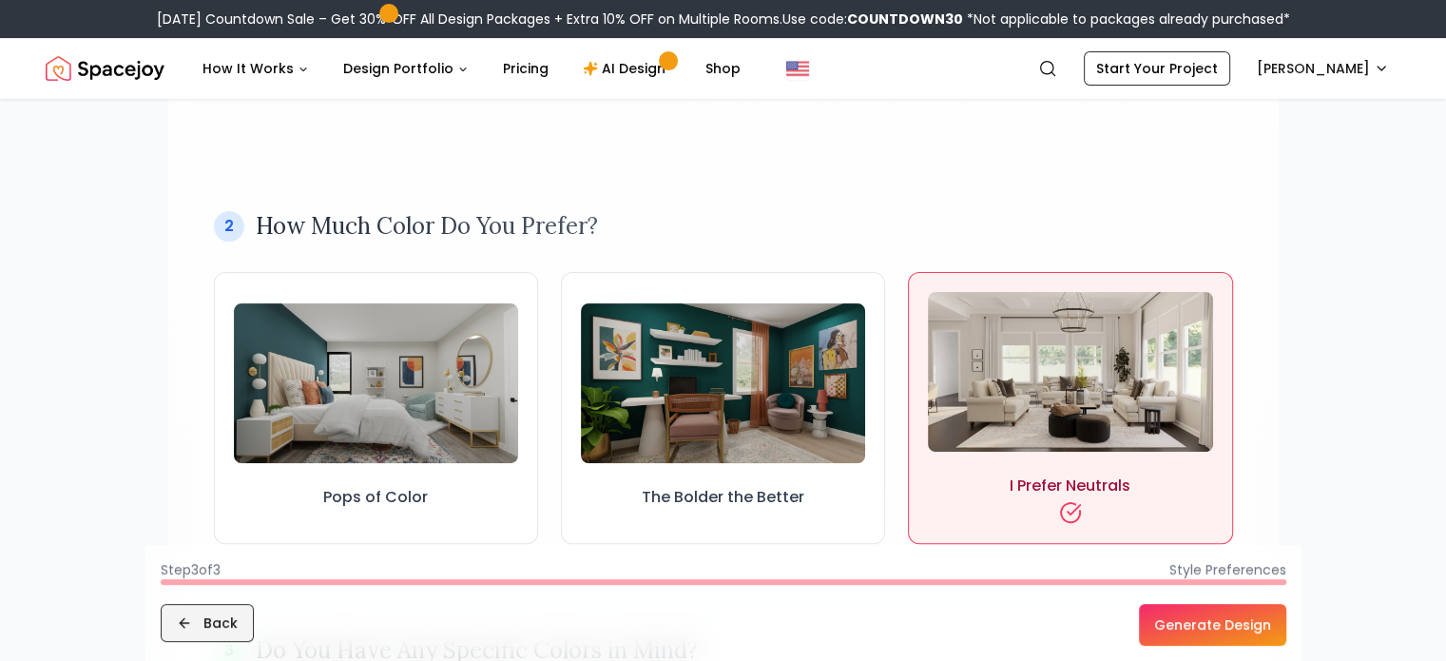
click at [224, 621] on button "Back" at bounding box center [207, 623] width 93 height 38
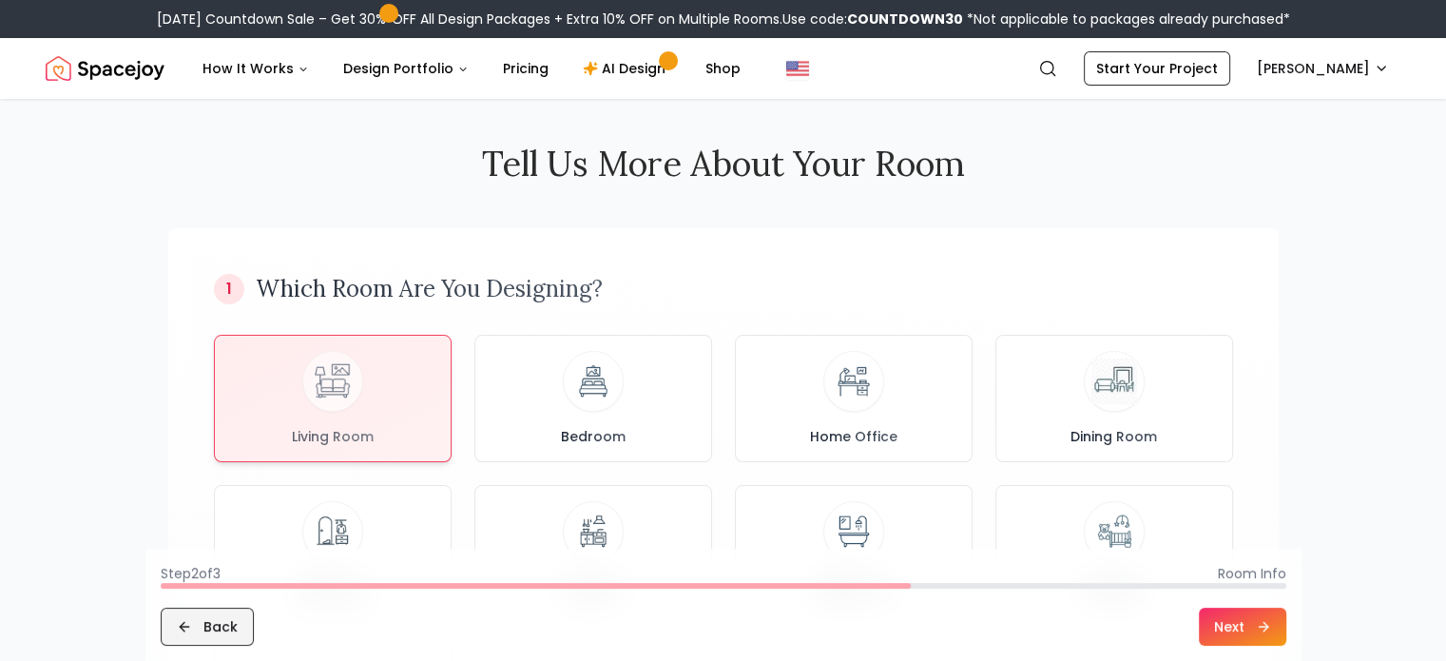
scroll to position [0, 0]
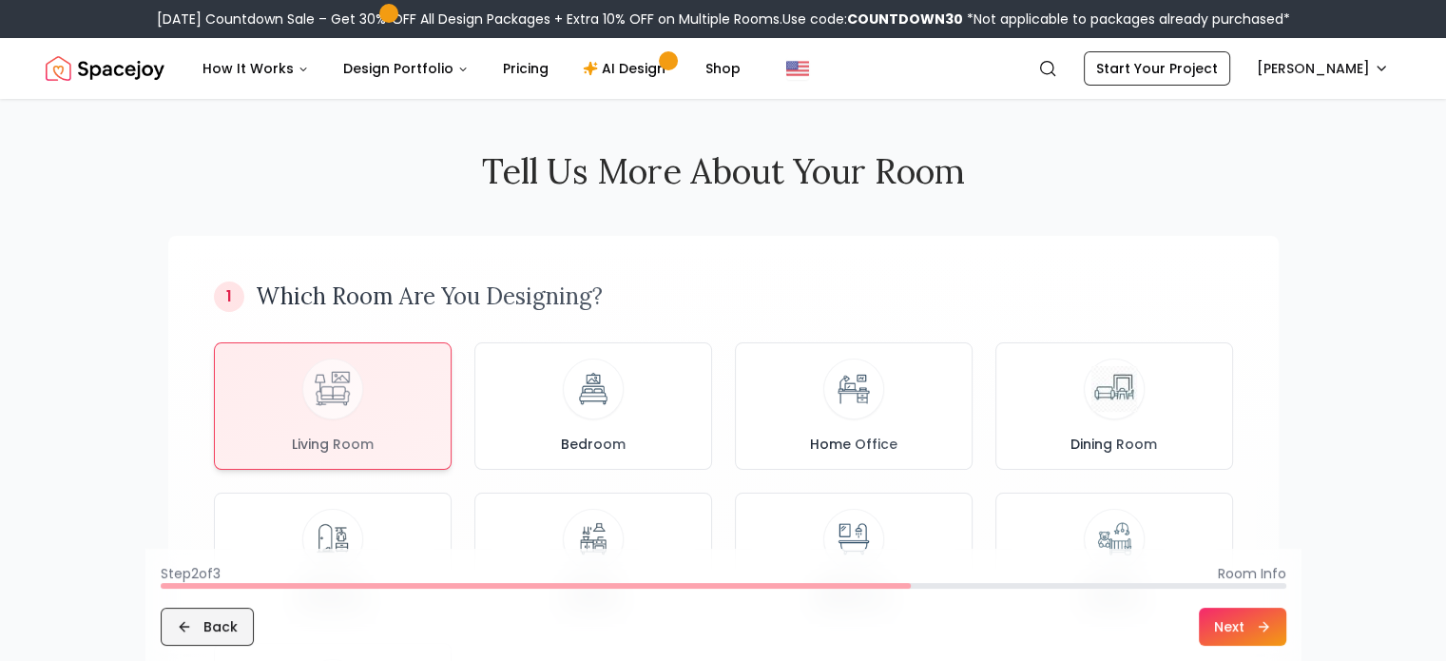
click at [224, 621] on button "Back" at bounding box center [207, 626] width 93 height 38
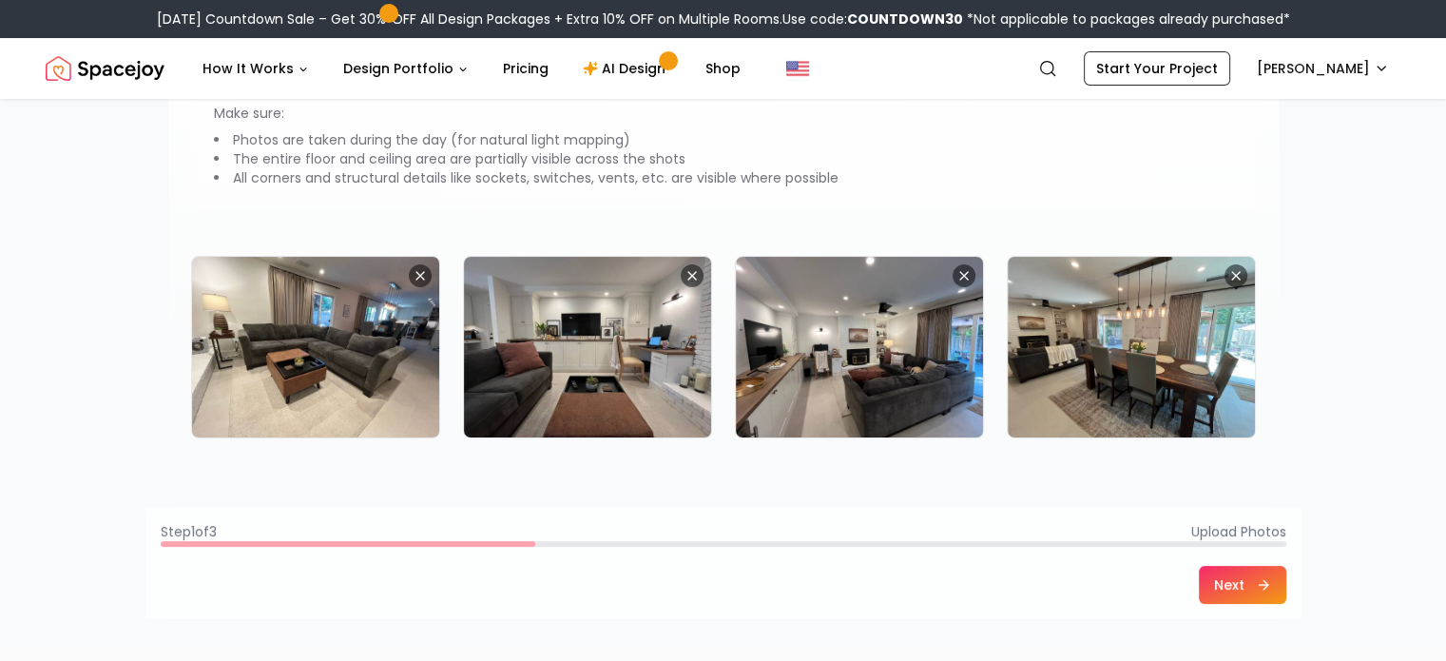
scroll to position [285, 0]
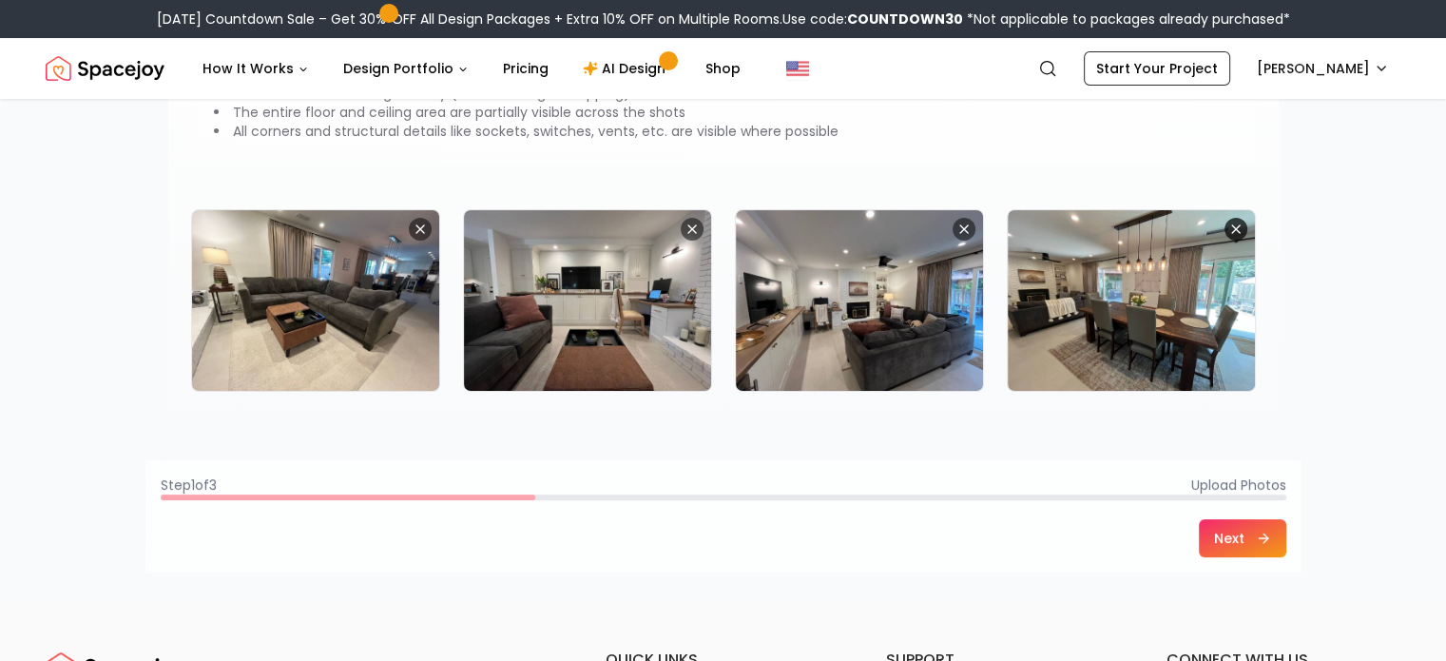
click at [1239, 225] on icon "Remove image" at bounding box center [1235, 228] width 15 height 15
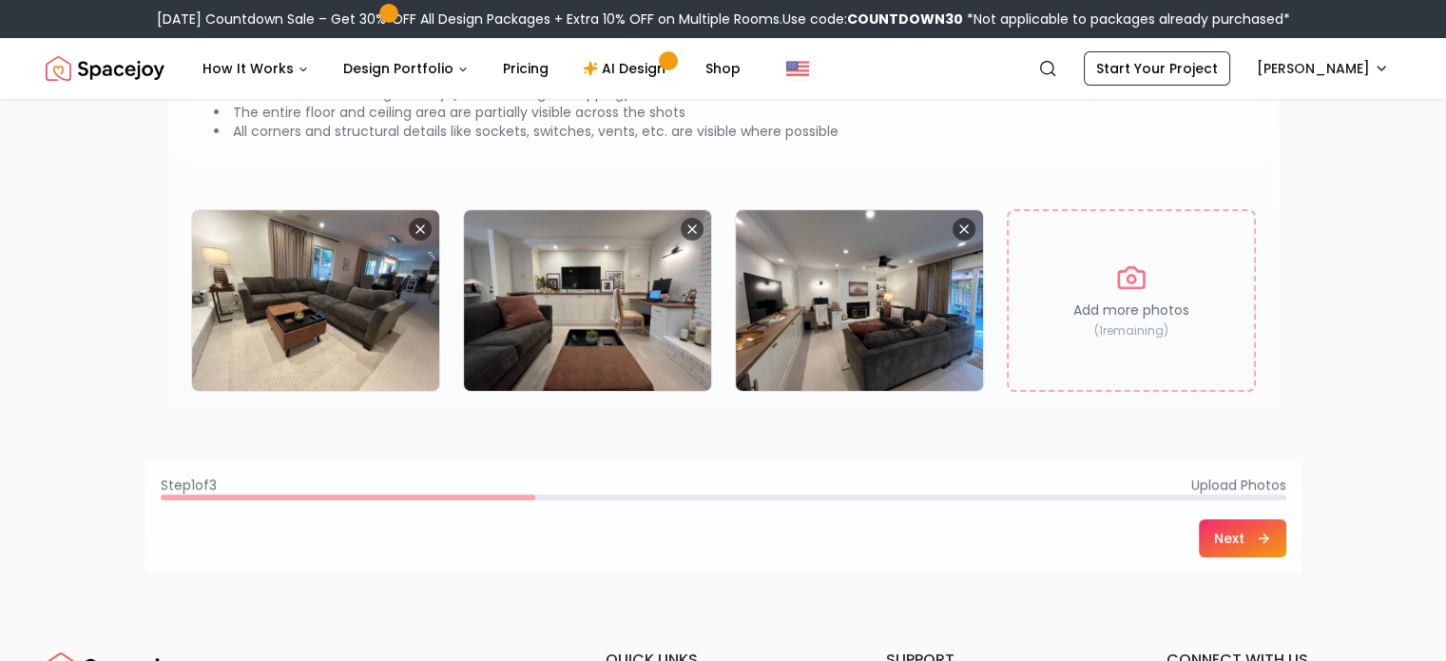
click at [1236, 547] on button "Next" at bounding box center [1242, 538] width 87 height 38
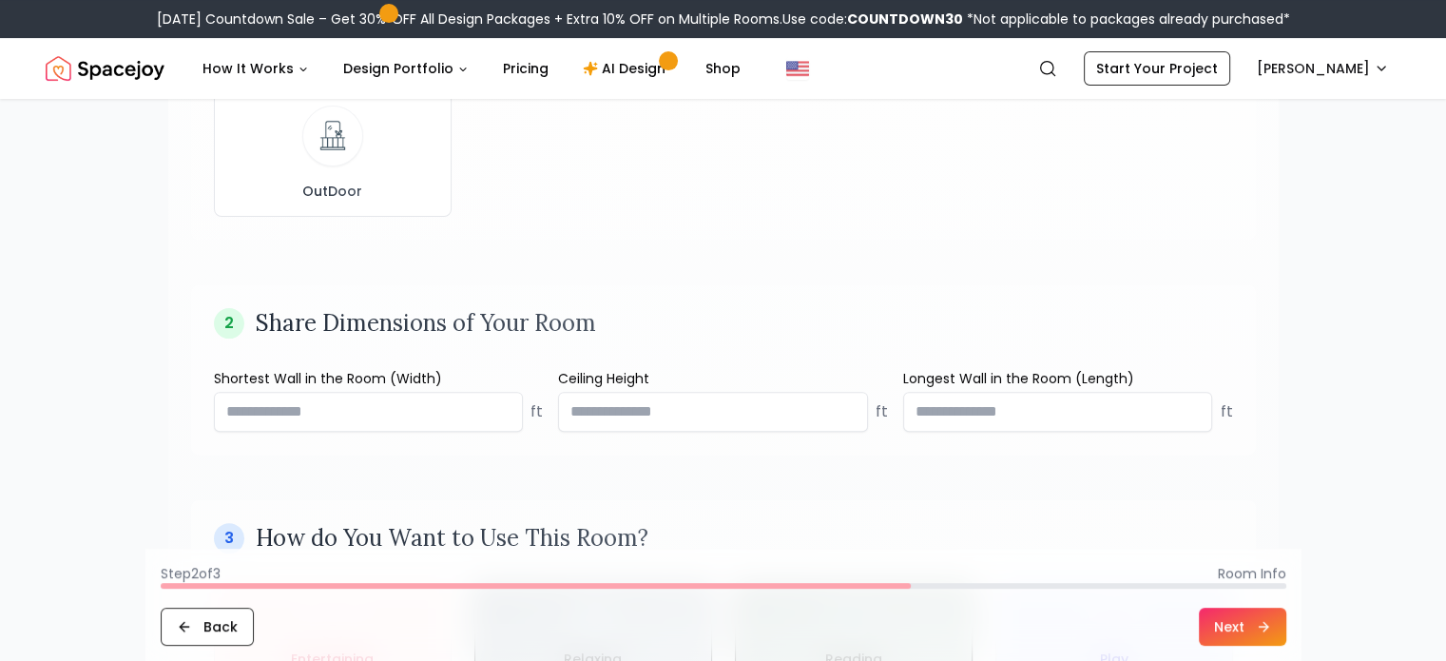
scroll to position [1046, 0]
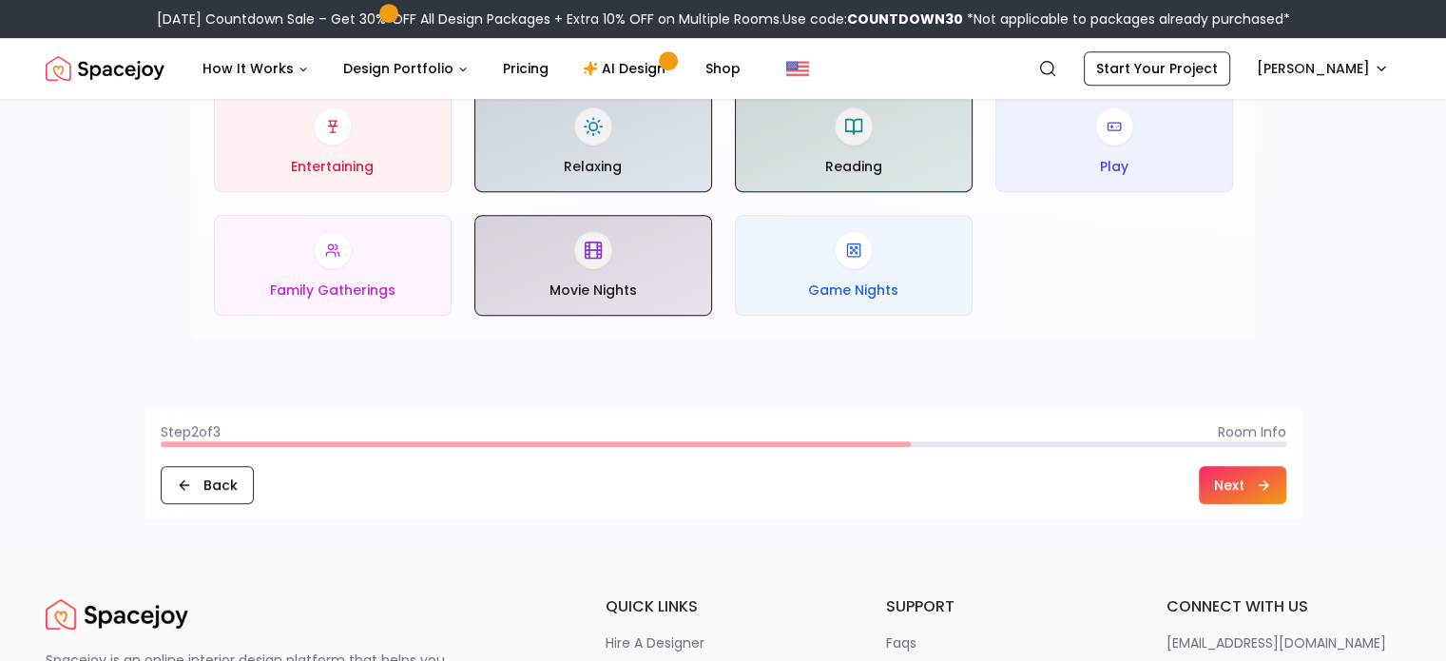
click at [1251, 486] on button "Next" at bounding box center [1242, 485] width 87 height 38
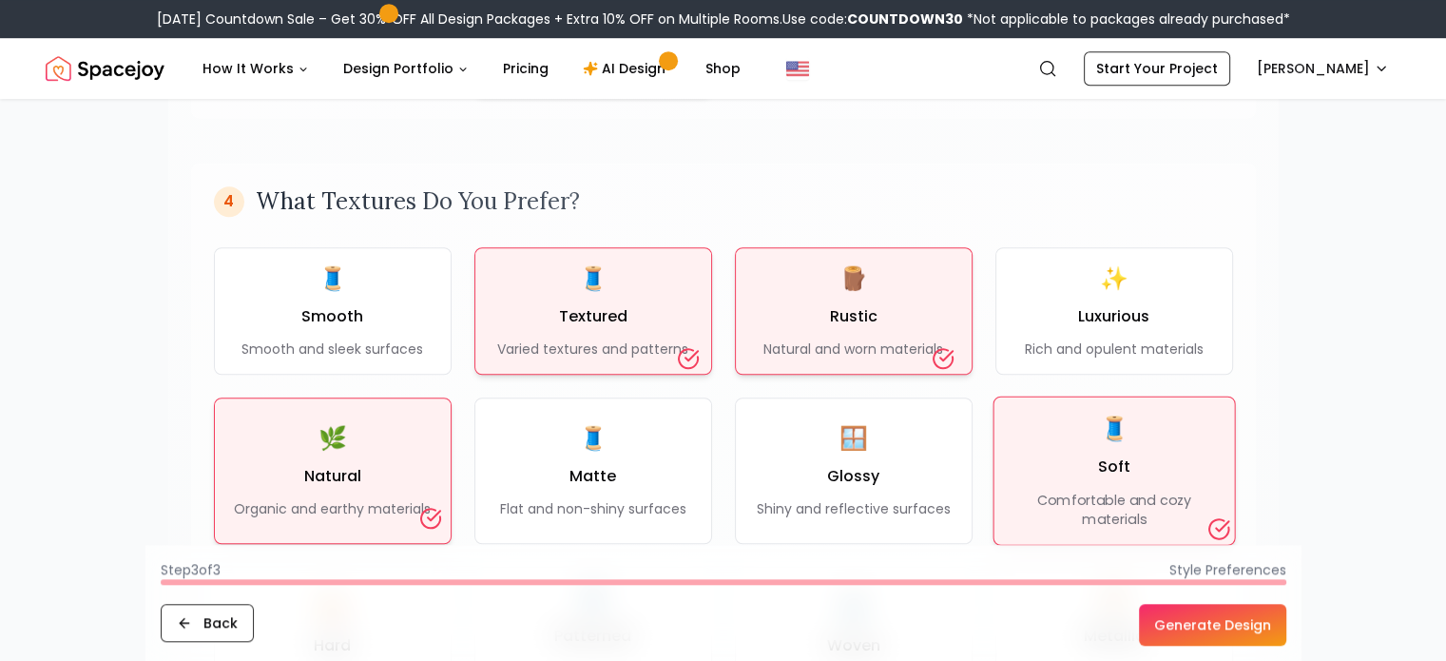
scroll to position [1806, 0]
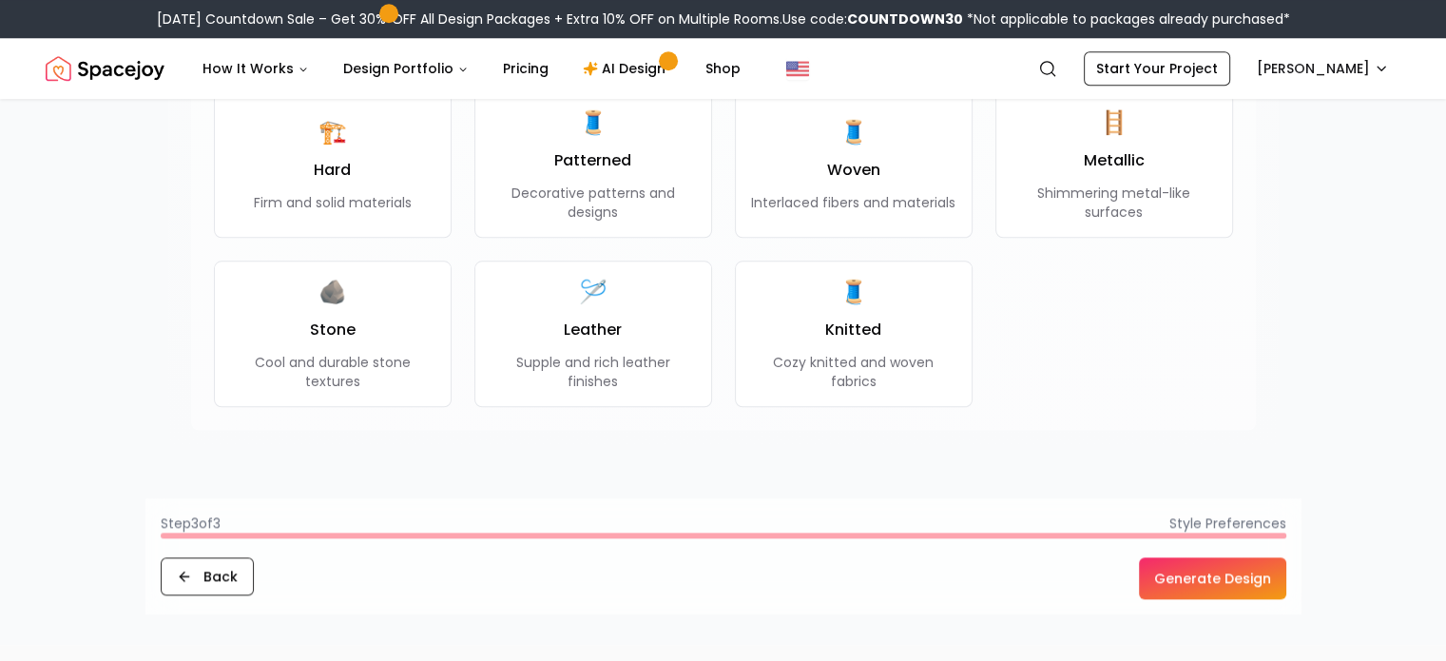
click at [1245, 571] on button "Generate Design" at bounding box center [1212, 578] width 147 height 42
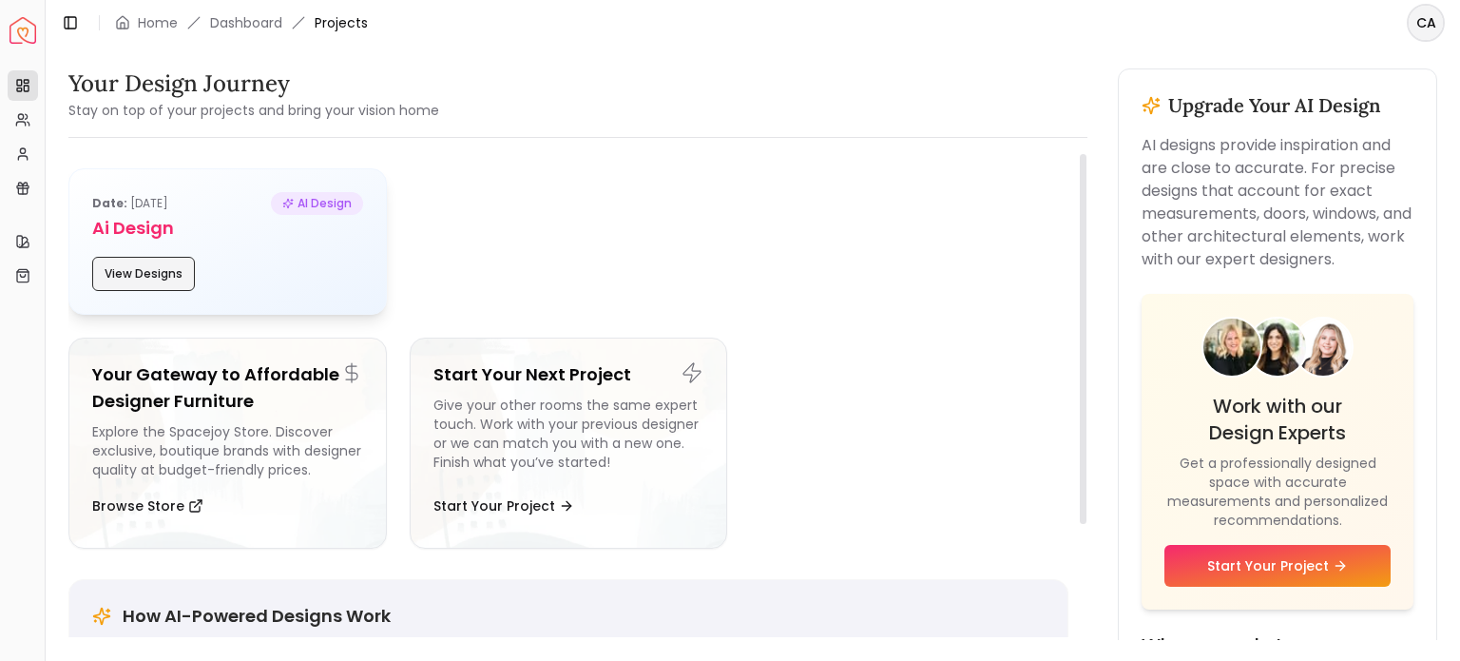
click at [160, 282] on button "View Designs" at bounding box center [143, 274] width 103 height 34
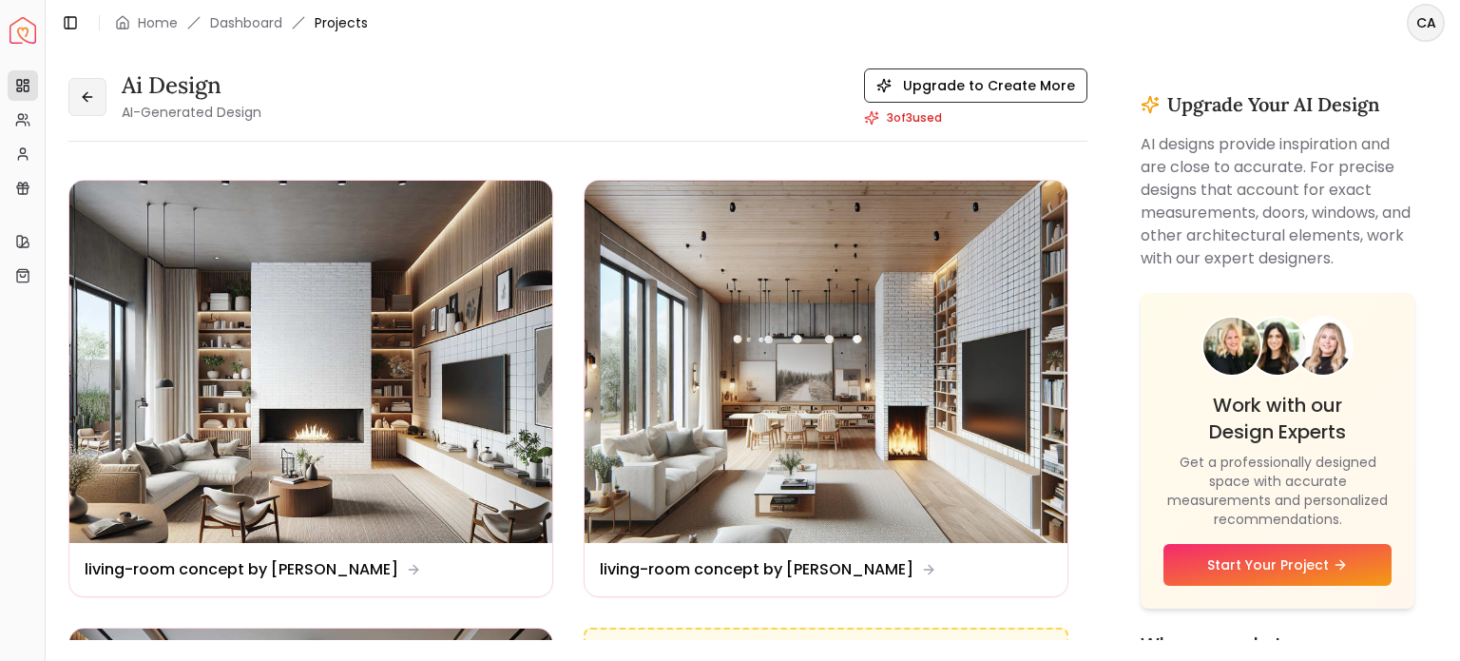
click at [91, 105] on button at bounding box center [87, 97] width 38 height 38
